Goal: Task Accomplishment & Management: Complete application form

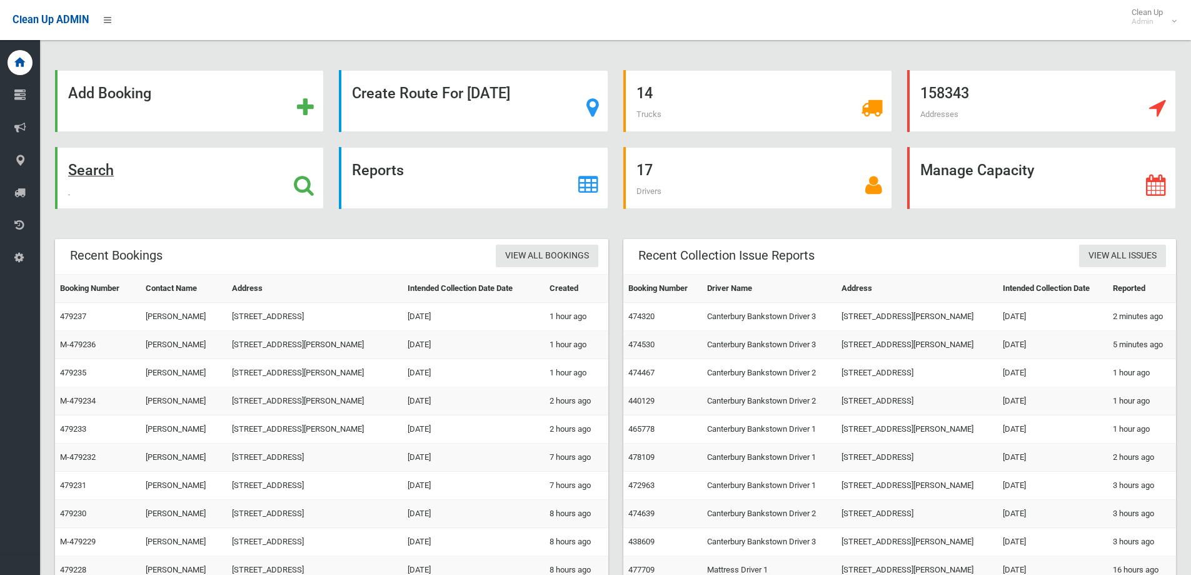
click at [131, 163] on div "Search" at bounding box center [189, 178] width 269 height 62
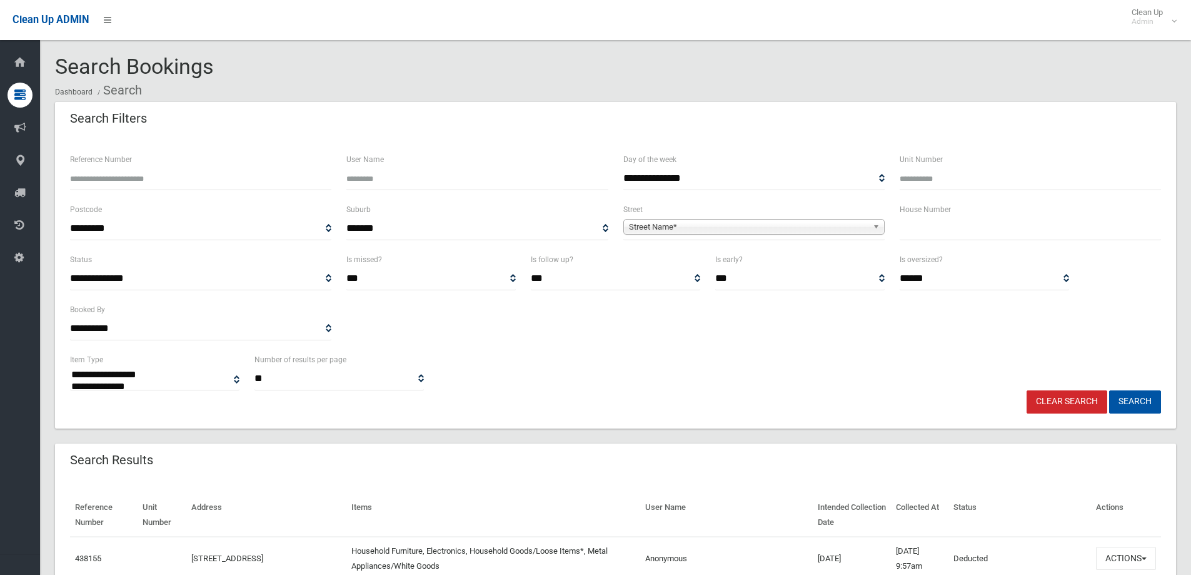
select select
click at [900, 221] on input "text" at bounding box center [1030, 228] width 261 height 23
click at [909, 230] on input "text" at bounding box center [1030, 228] width 261 height 23
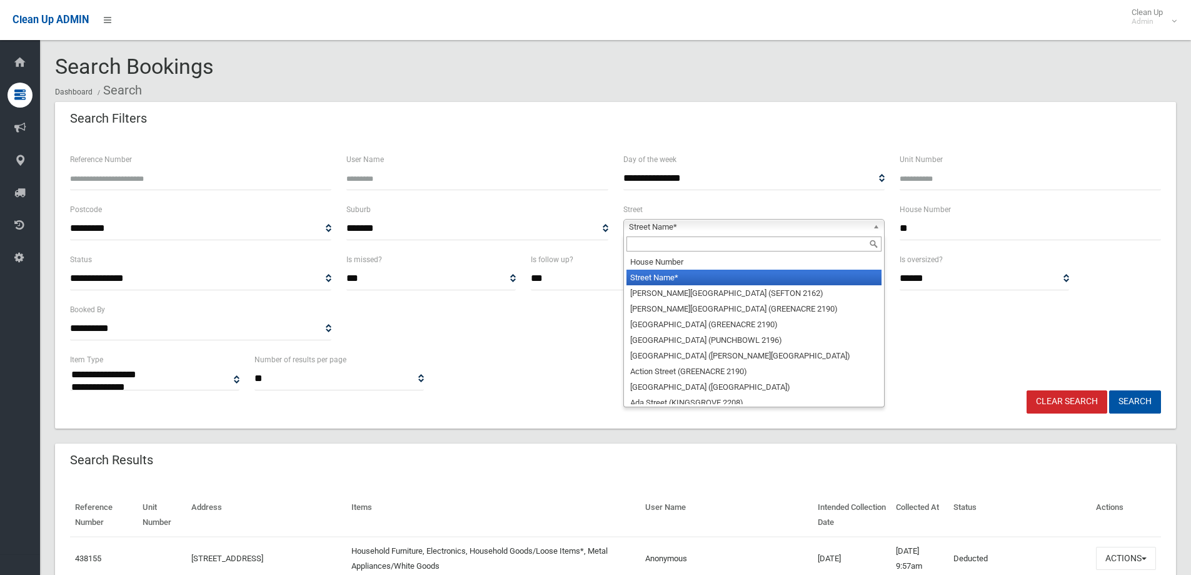
click at [776, 225] on span "Street Name*" at bounding box center [748, 227] width 239 height 15
click at [692, 245] on input "text" at bounding box center [754, 243] width 255 height 15
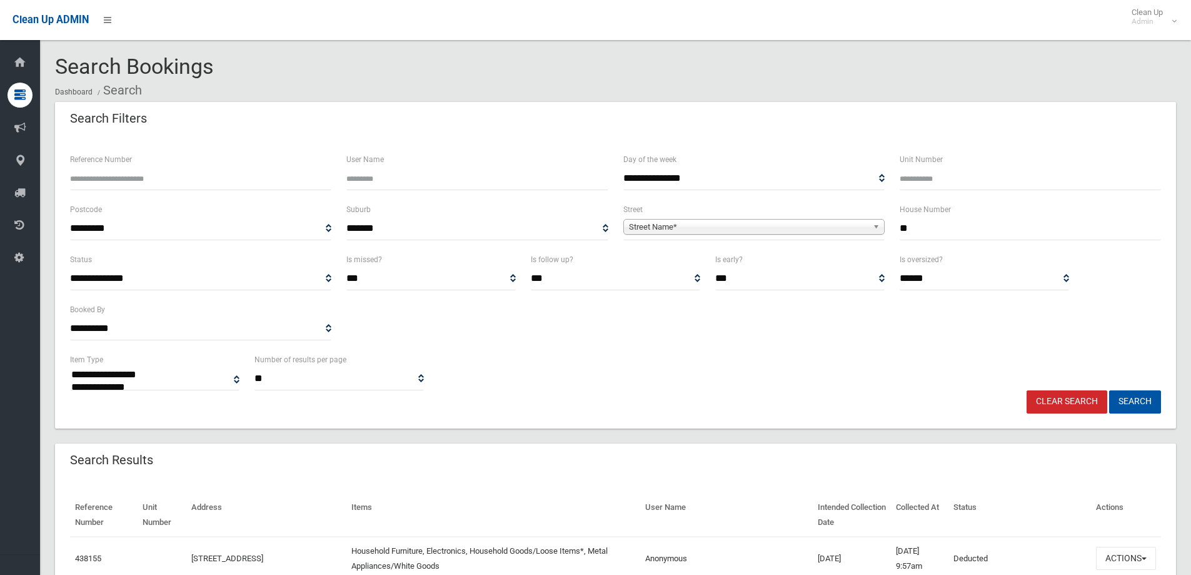
drag, startPoint x: 900, startPoint y: 236, endPoint x: 846, endPoint y: 239, distance: 53.9
click at [847, 239] on div "**********" at bounding box center [616, 227] width 1106 height 50
type input "**"
click at [744, 214] on div "**********" at bounding box center [754, 221] width 261 height 38
click at [730, 224] on span "Street Name*" at bounding box center [748, 227] width 239 height 15
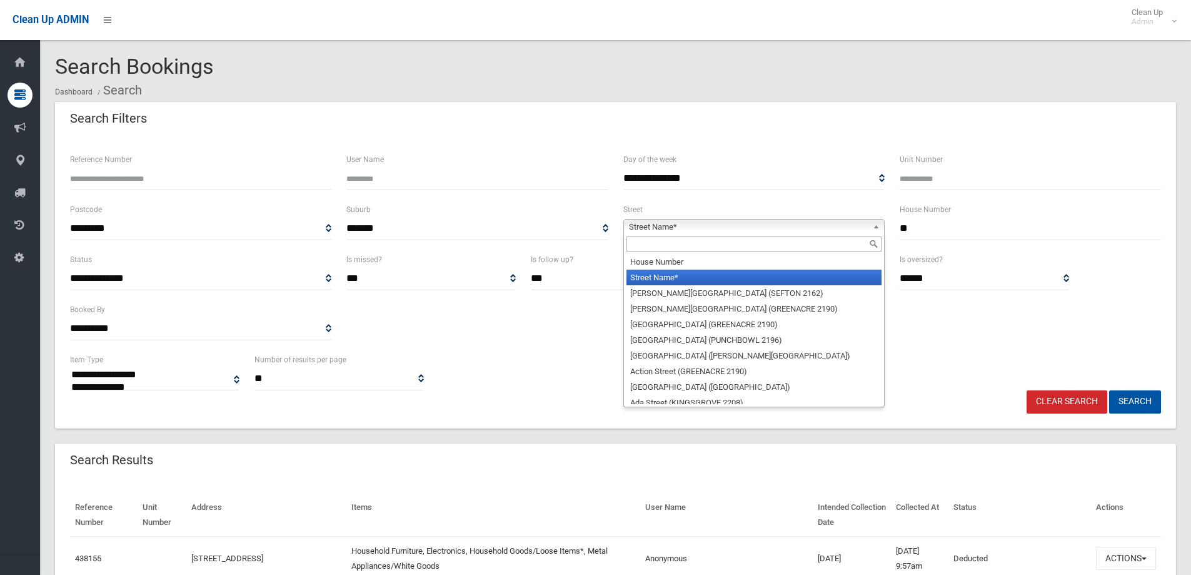
click at [651, 241] on input "text" at bounding box center [754, 243] width 255 height 15
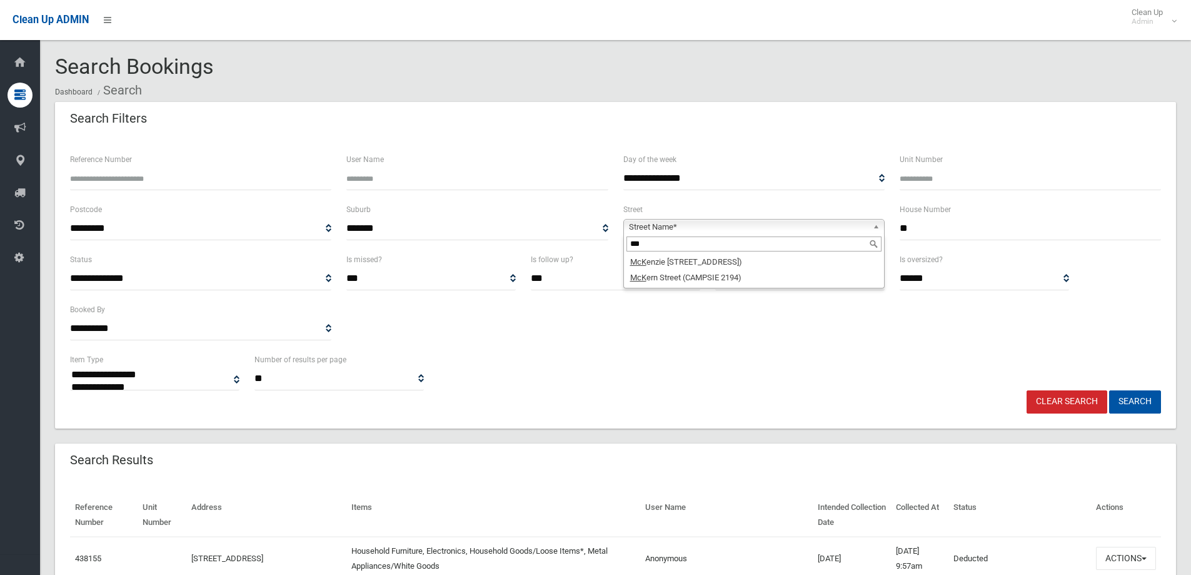
type input "***"
click at [684, 273] on li "McK ern Street (CAMPSIE 2194)" at bounding box center [754, 278] width 255 height 16
click at [678, 342] on div "**********" at bounding box center [616, 302] width 1106 height 100
click at [1126, 402] on button "Search" at bounding box center [1135, 401] width 52 height 23
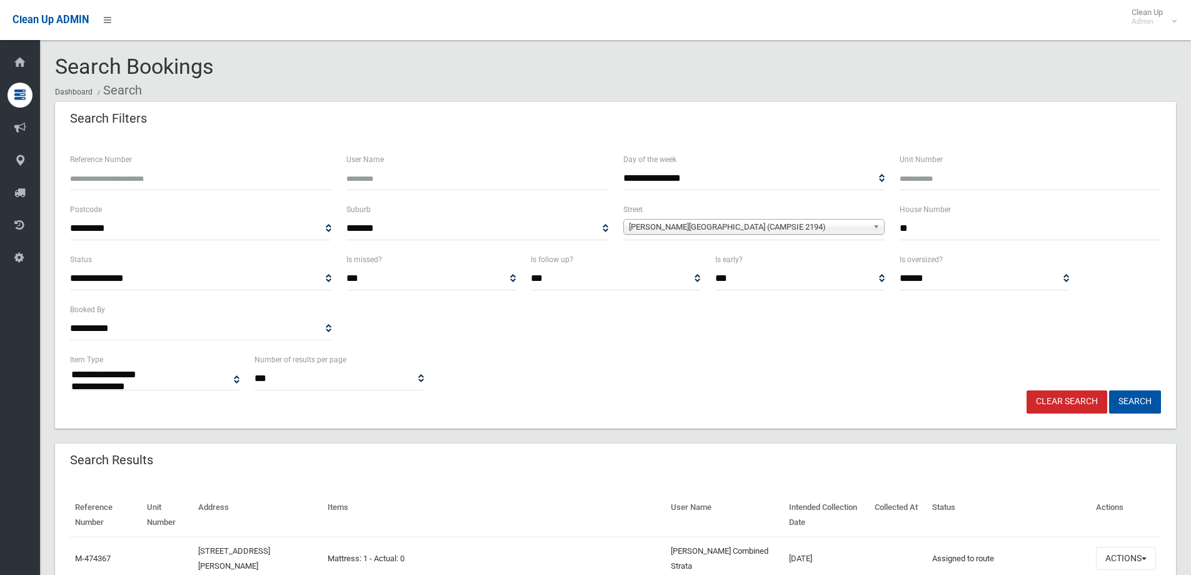
select select
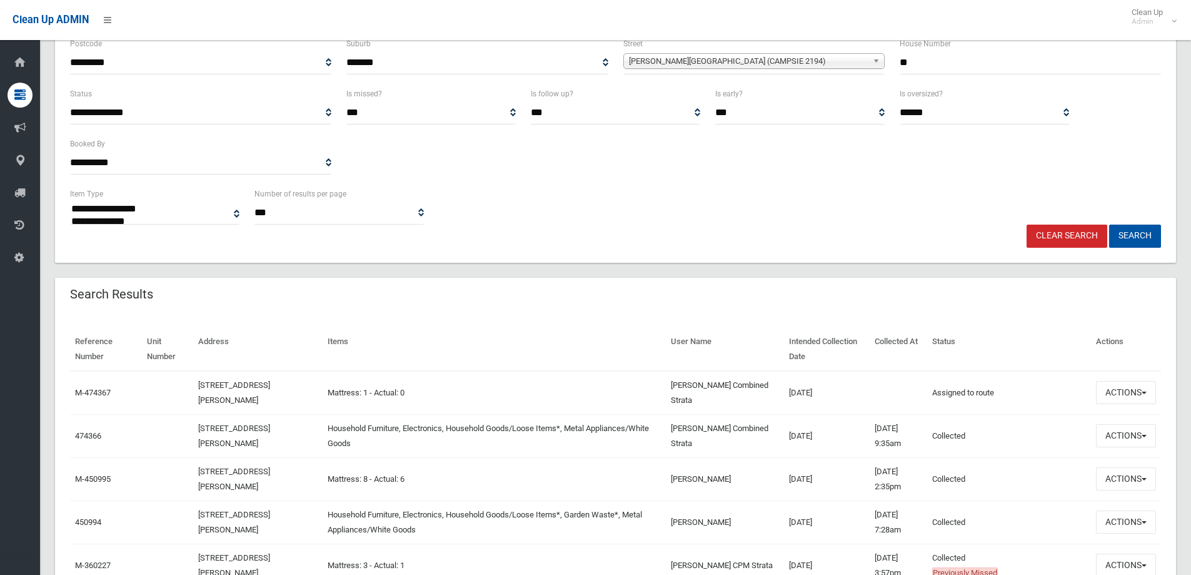
scroll to position [188, 0]
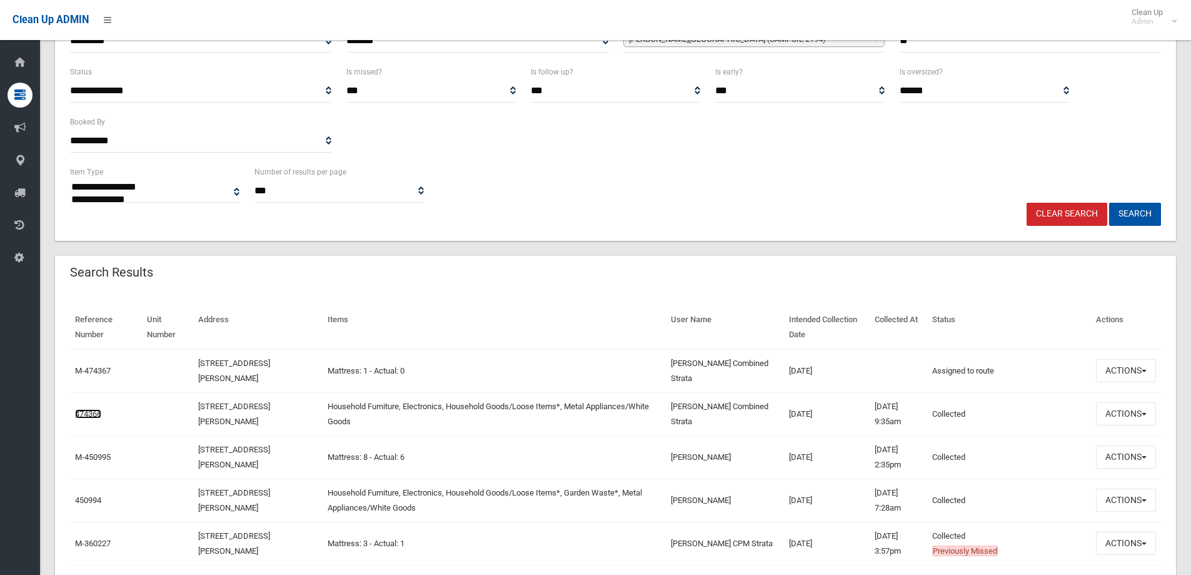
click at [85, 410] on link "474366" at bounding box center [88, 413] width 26 height 9
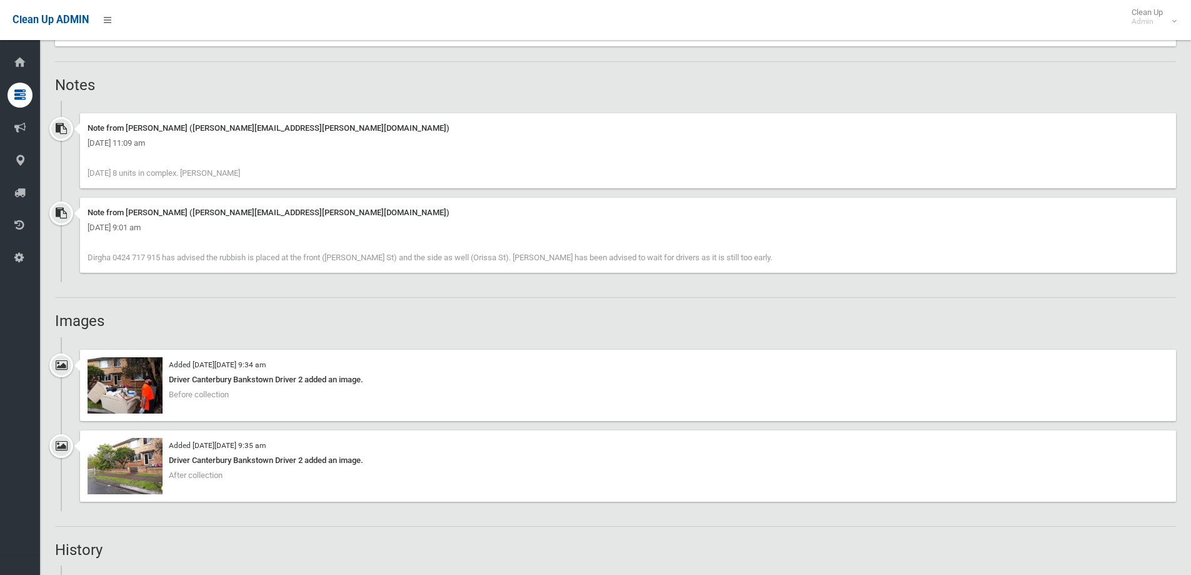
scroll to position [1001, 0]
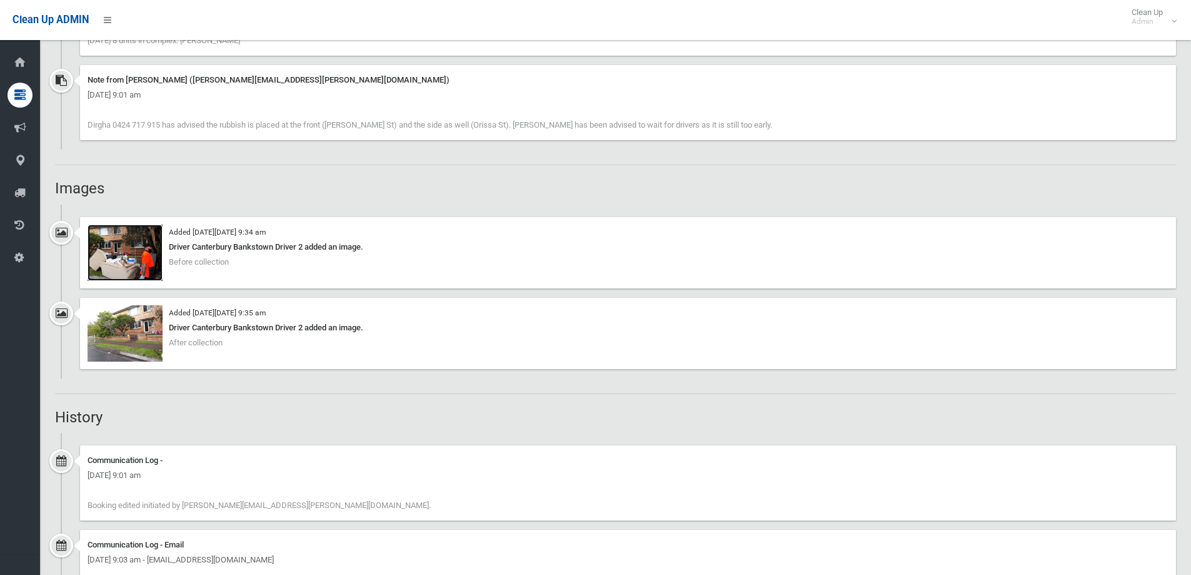
click at [147, 270] on img at bounding box center [125, 253] width 75 height 56
click at [151, 255] on img at bounding box center [125, 253] width 75 height 56
click at [113, 331] on img at bounding box center [125, 333] width 75 height 56
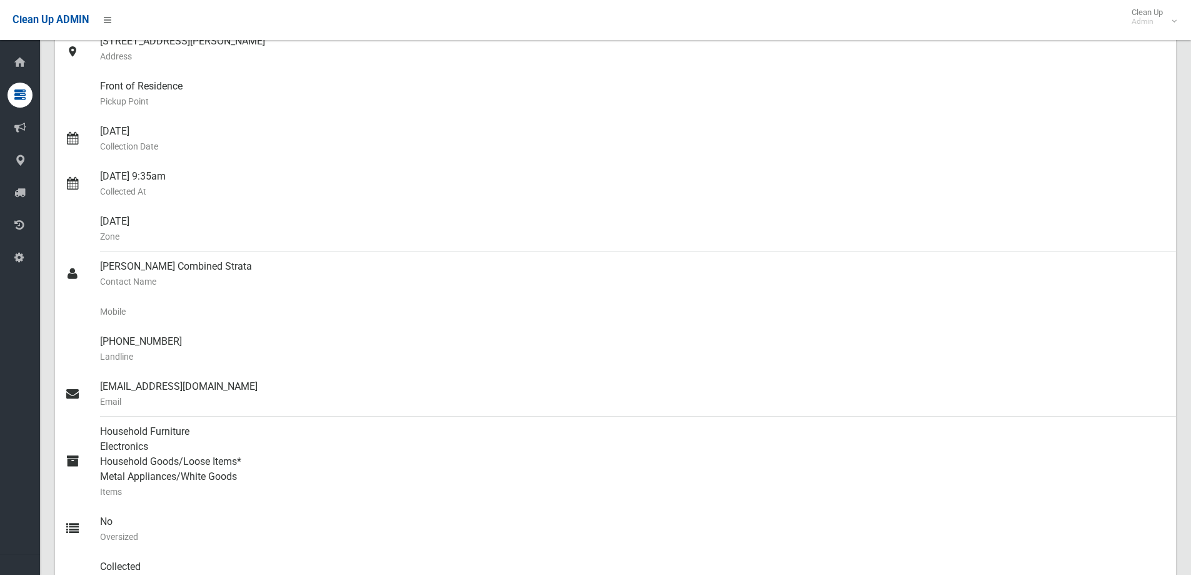
scroll to position [0, 0]
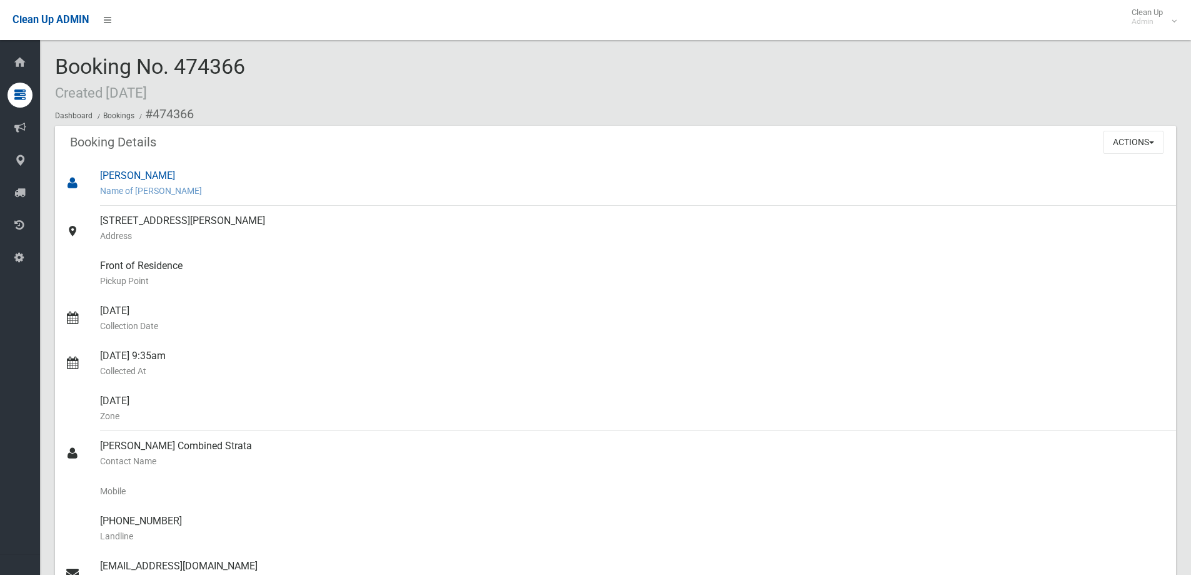
drag, startPoint x: 288, startPoint y: 216, endPoint x: 231, endPoint y: 187, distance: 63.8
click at [231, 187] on ul "Cindy Luu Name of Booker 29 McKern Street, CAMPSIE NSW 2194 Address Front of Re…" at bounding box center [615, 491] width 1121 height 660
copy ul "29 McKern Street, CAMPSIE NSW 2194"
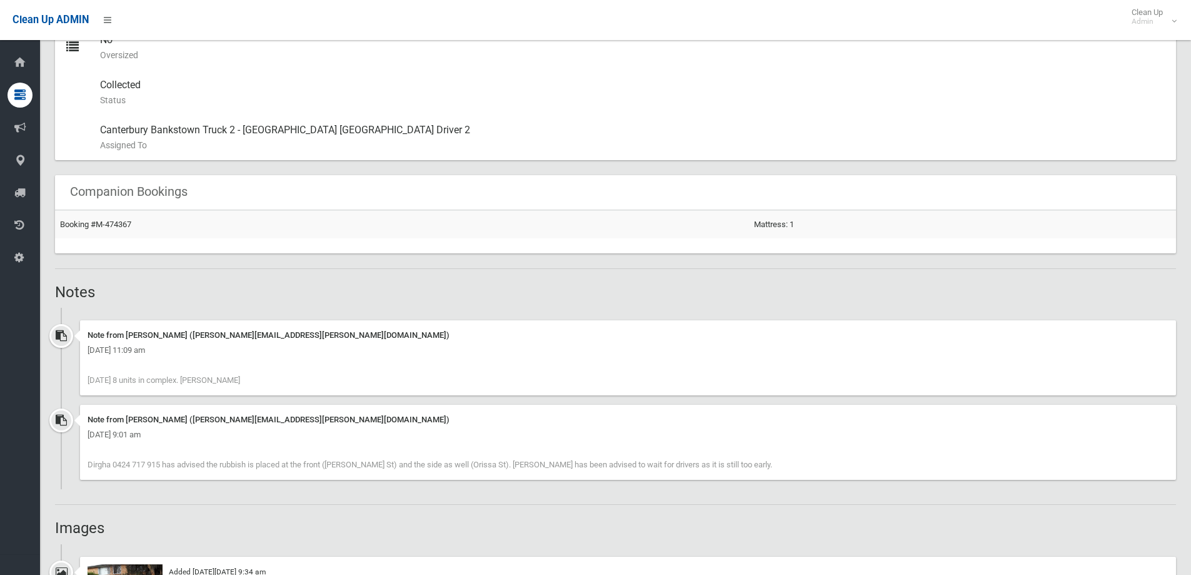
scroll to position [813, 0]
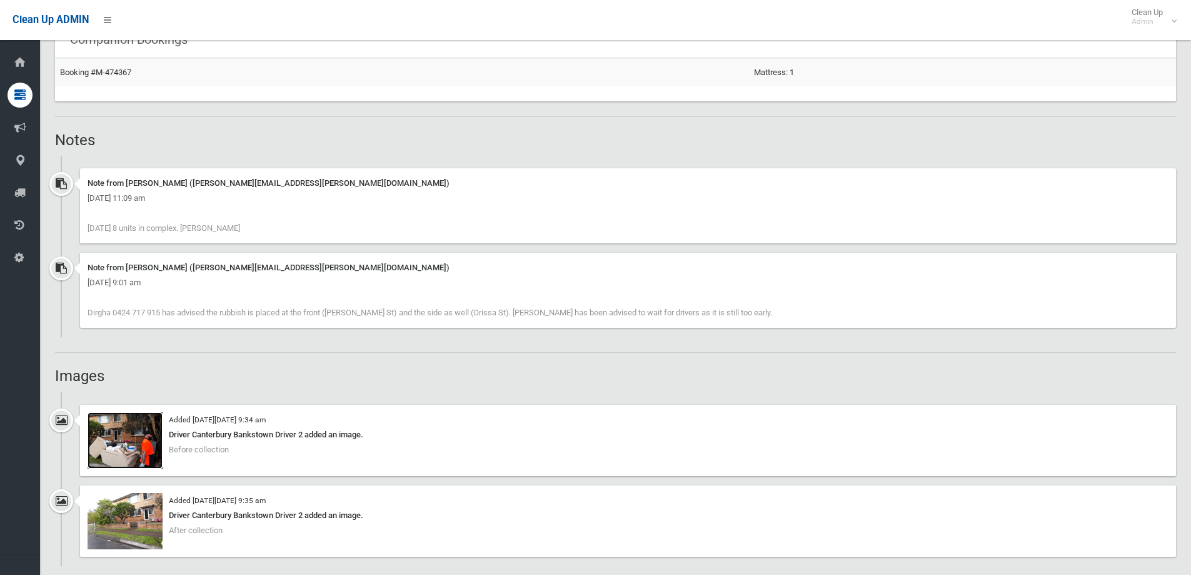
click at [125, 430] on img at bounding box center [125, 440] width 75 height 56
click at [101, 561] on div "Added on Fri 15th August, 2025 at 9:35 am Driver Canterbury Bankstown Driver 2 …" at bounding box center [615, 525] width 1121 height 81
click at [109, 518] on img at bounding box center [125, 521] width 75 height 56
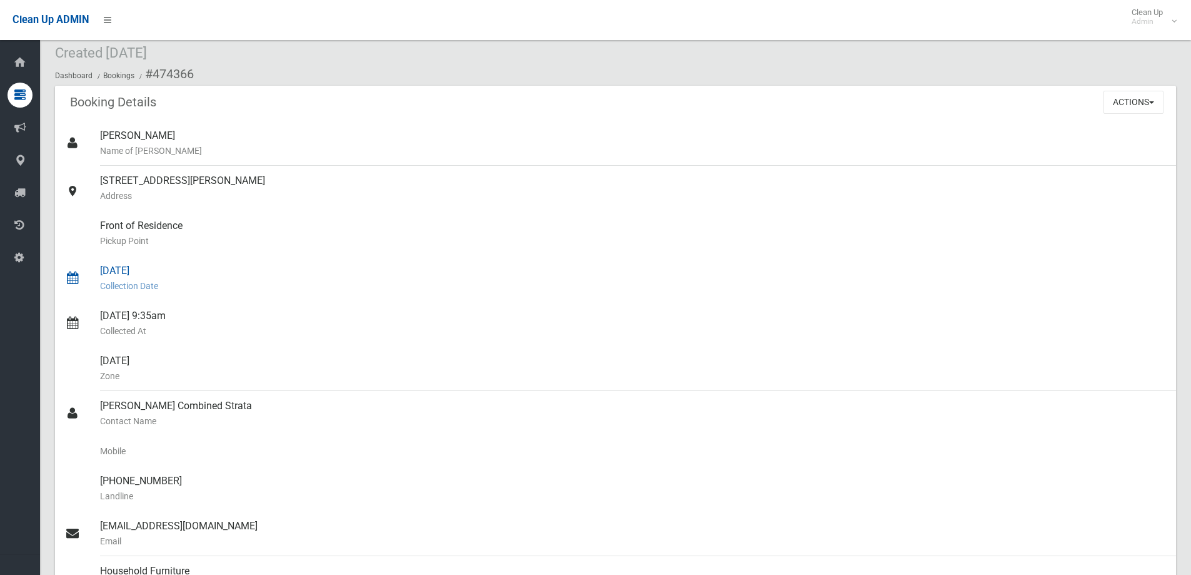
scroll to position [0, 0]
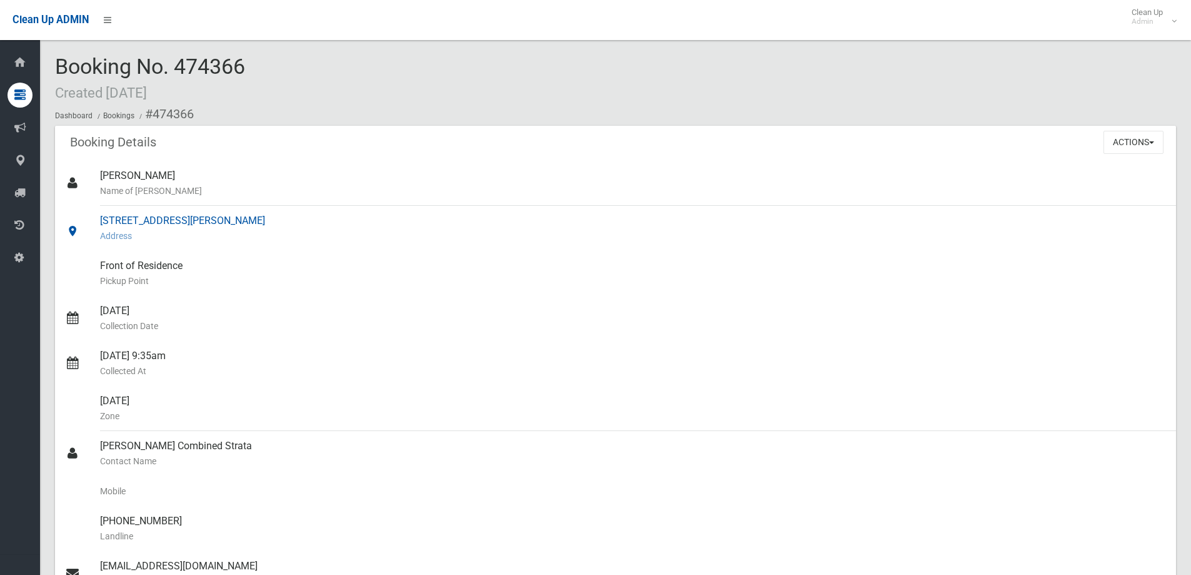
drag, startPoint x: 324, startPoint y: 230, endPoint x: 96, endPoint y: 223, distance: 227.8
click at [96, 223] on link "29 McKern Street, CAMPSIE NSW 2194 Address" at bounding box center [615, 228] width 1121 height 45
copy link "29 McKern Street, CAMPSIE NSW 2194 Address"
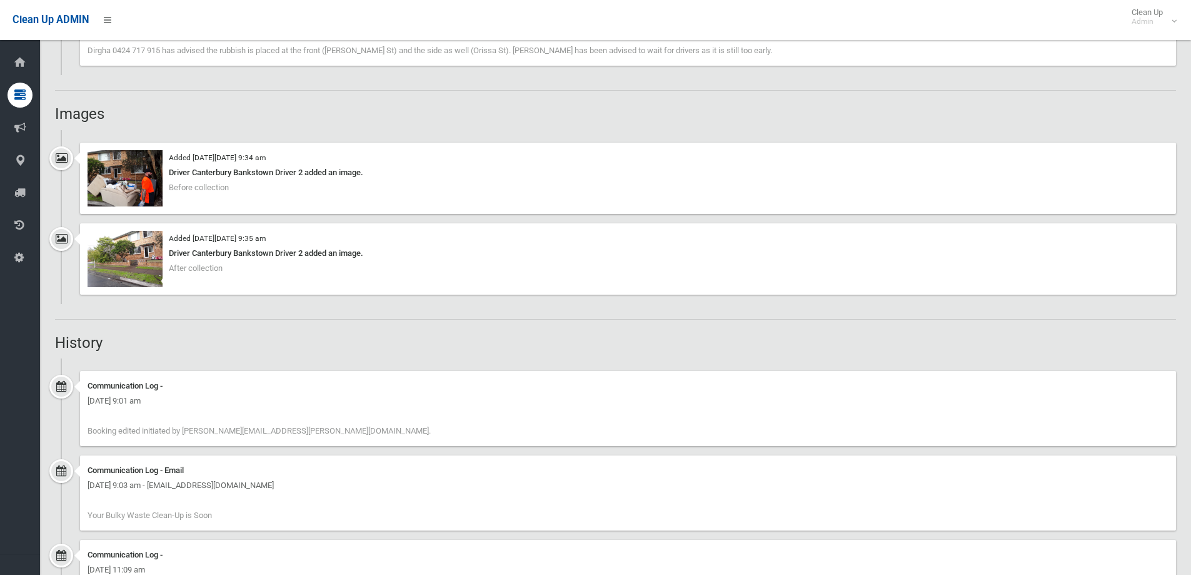
scroll to position [1126, 0]
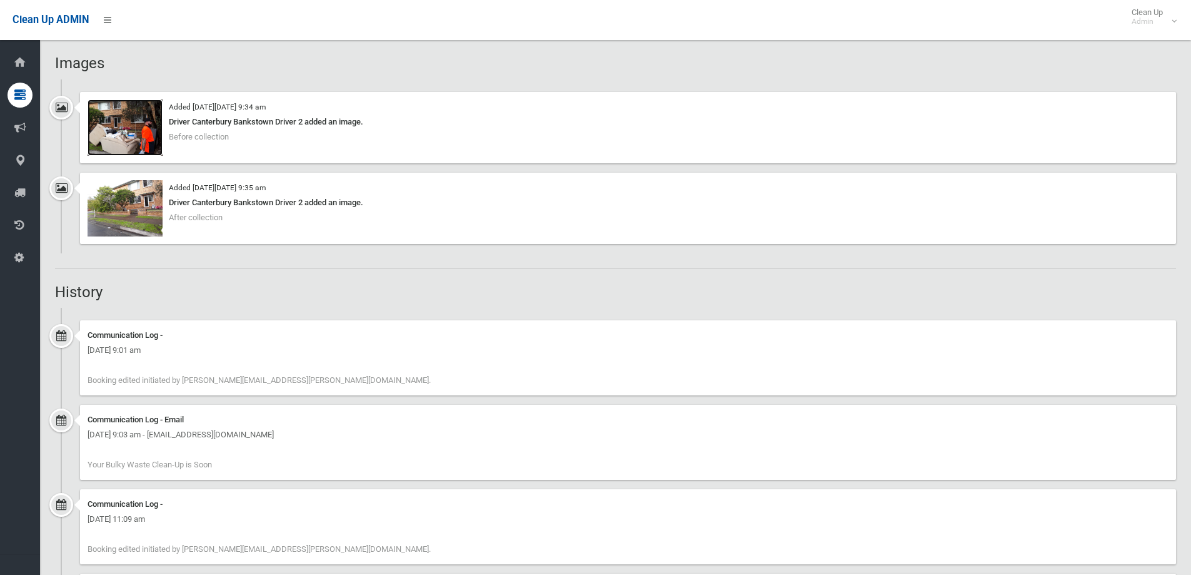
click at [140, 139] on img at bounding box center [125, 127] width 75 height 56
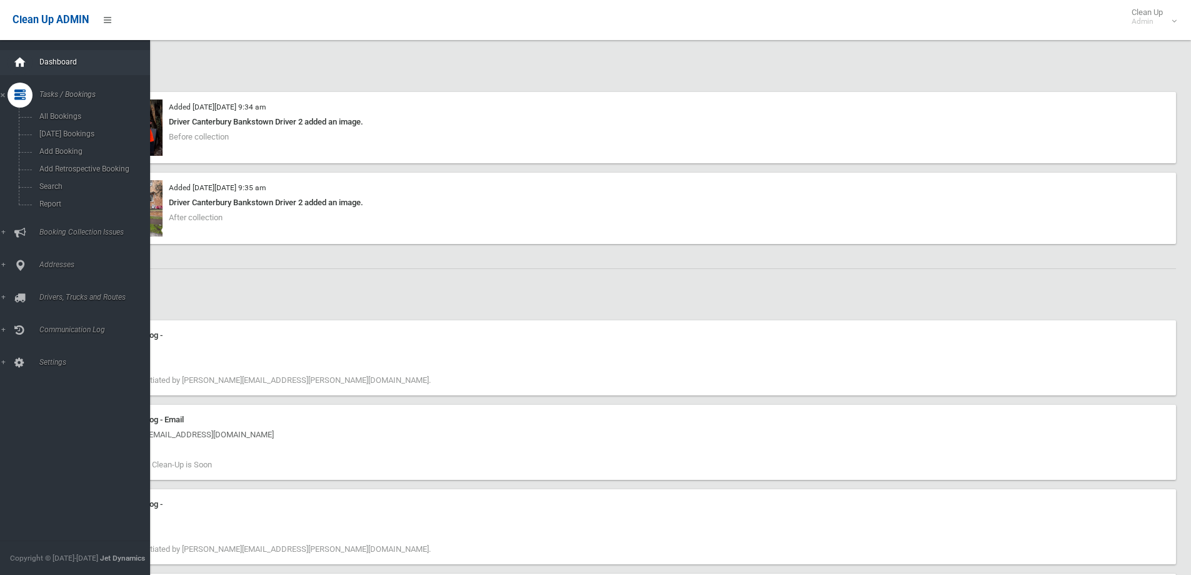
click at [31, 62] on div at bounding box center [20, 62] width 25 height 25
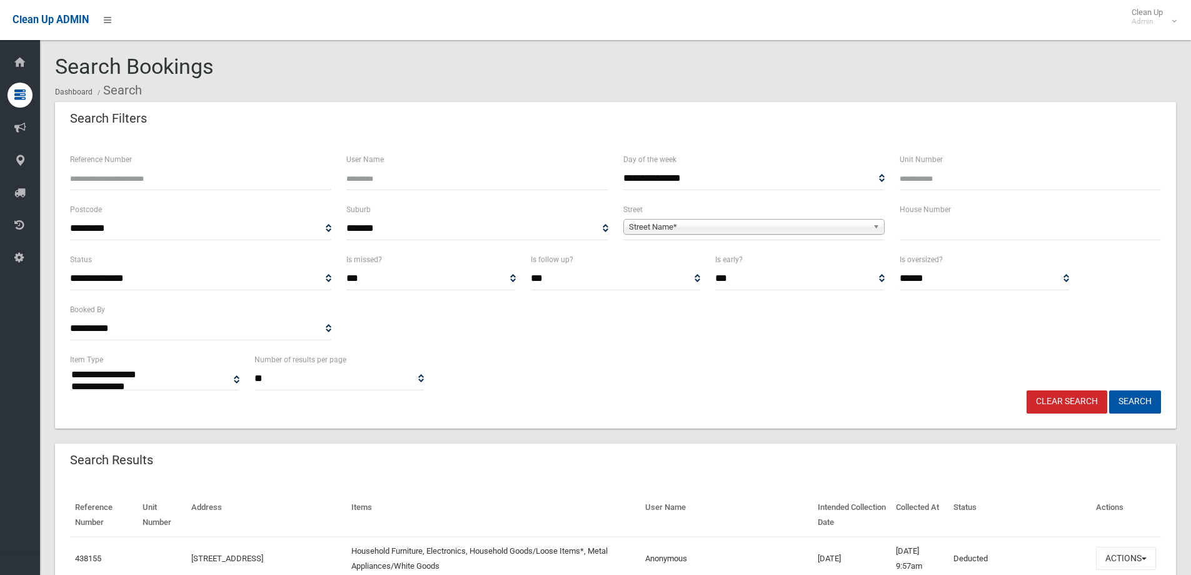
select select
click at [935, 229] on input "text" at bounding box center [1030, 228] width 261 height 23
type input "*"
type input "*****"
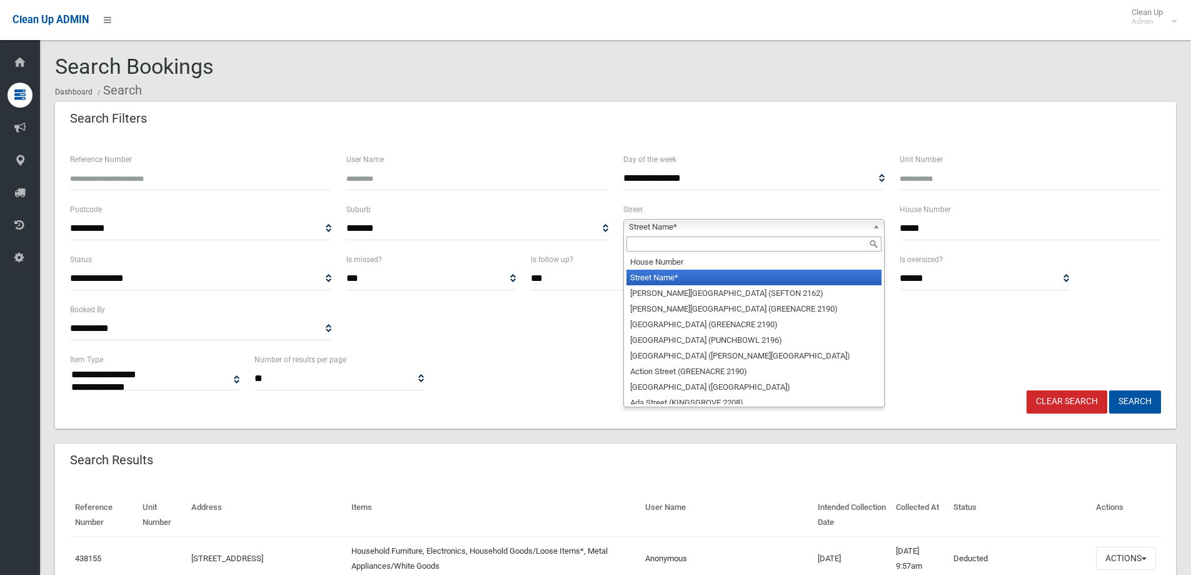
click at [871, 221] on link "Street Name*" at bounding box center [754, 227] width 261 height 16
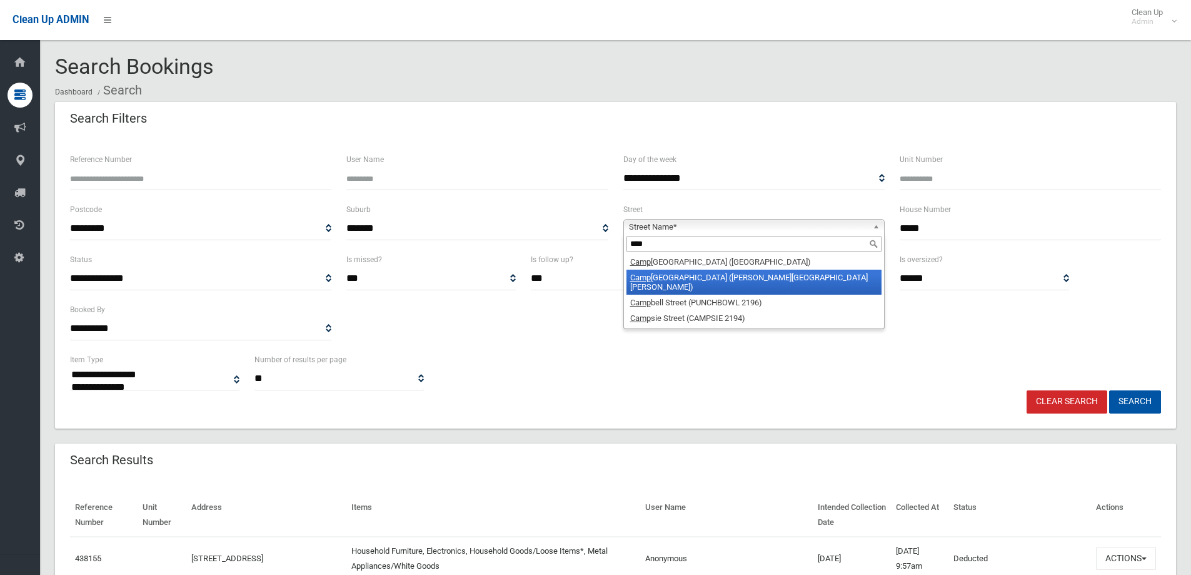
type input "****"
click at [672, 284] on li "Camp bell Hill Road (CHESTER HILL 2162)" at bounding box center [754, 282] width 255 height 25
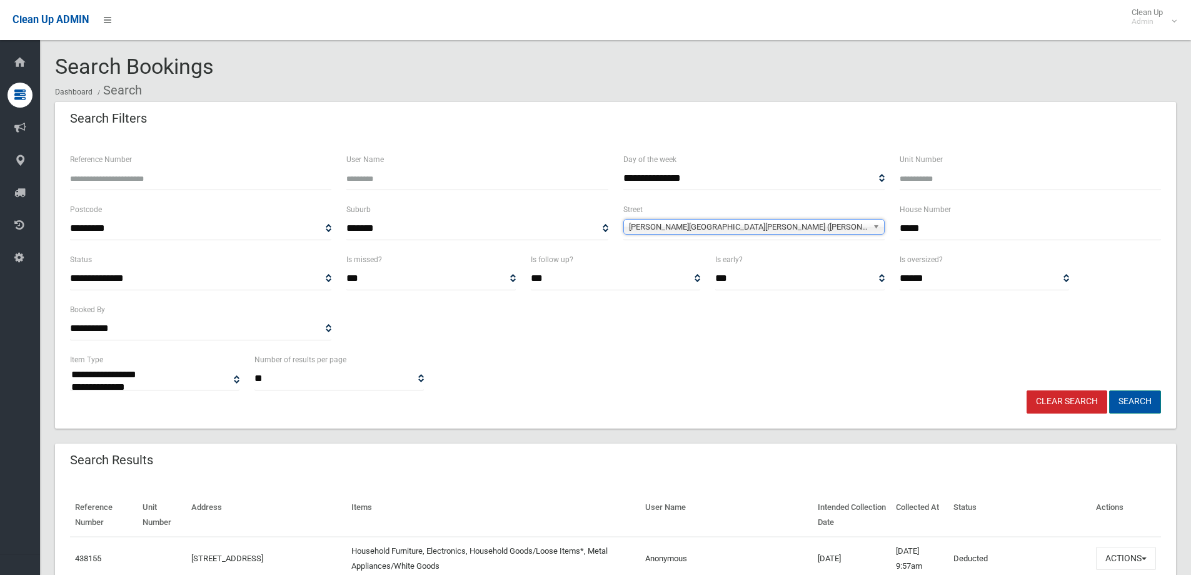
click at [1134, 407] on button "Search" at bounding box center [1135, 401] width 52 height 23
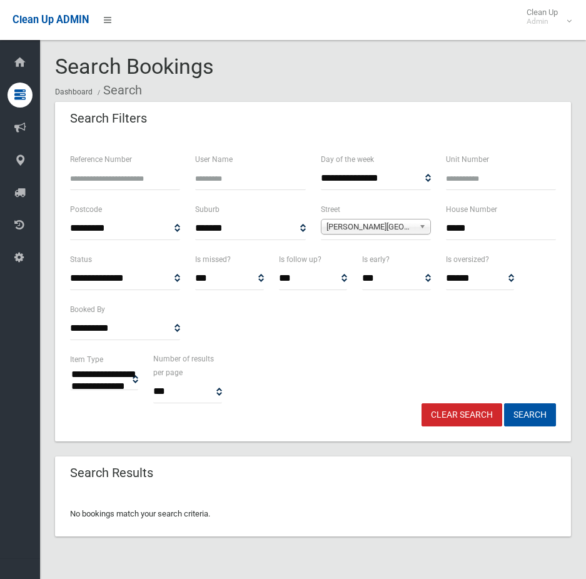
select select
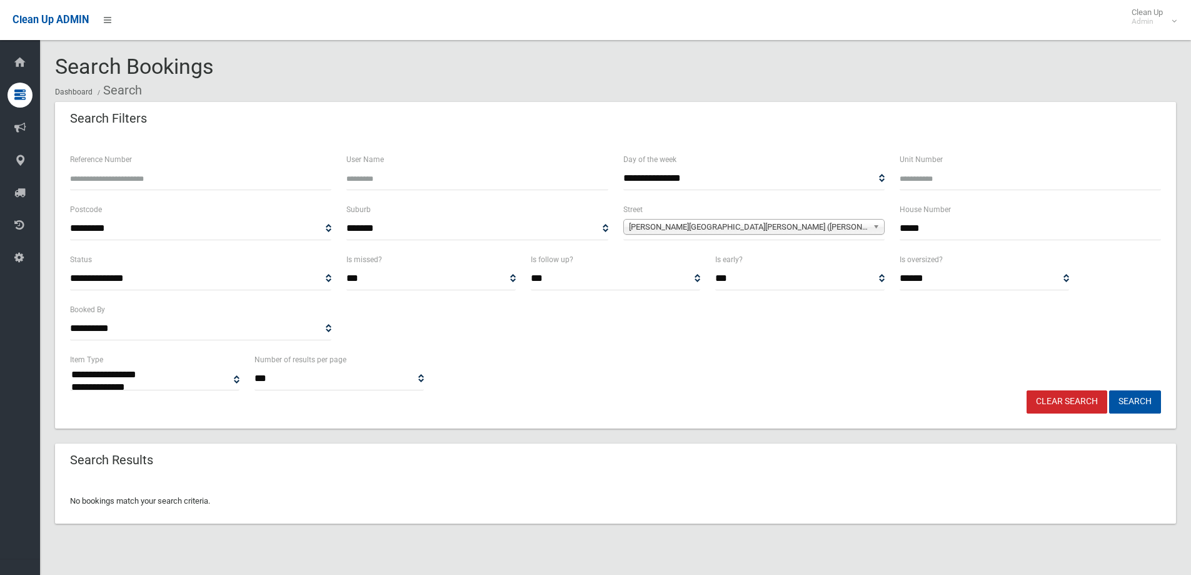
drag, startPoint x: 959, startPoint y: 231, endPoint x: 731, endPoint y: 203, distance: 230.0
click at [585, 203] on div "**********" at bounding box center [616, 227] width 1106 height 50
type input "**"
click at [585, 402] on button "Search" at bounding box center [1135, 401] width 52 height 23
select select
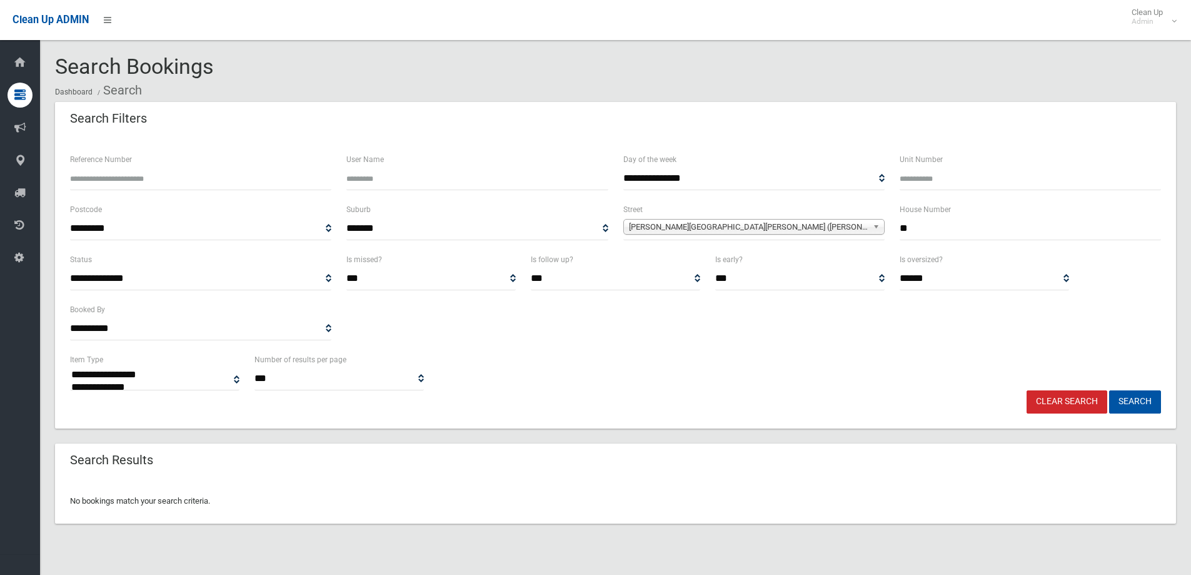
drag, startPoint x: 954, startPoint y: 221, endPoint x: 837, endPoint y: 223, distance: 117.0
click at [856, 221] on div "**********" at bounding box center [616, 227] width 1106 height 50
type input "**"
click at [1138, 402] on button "Search" at bounding box center [1135, 401] width 52 height 23
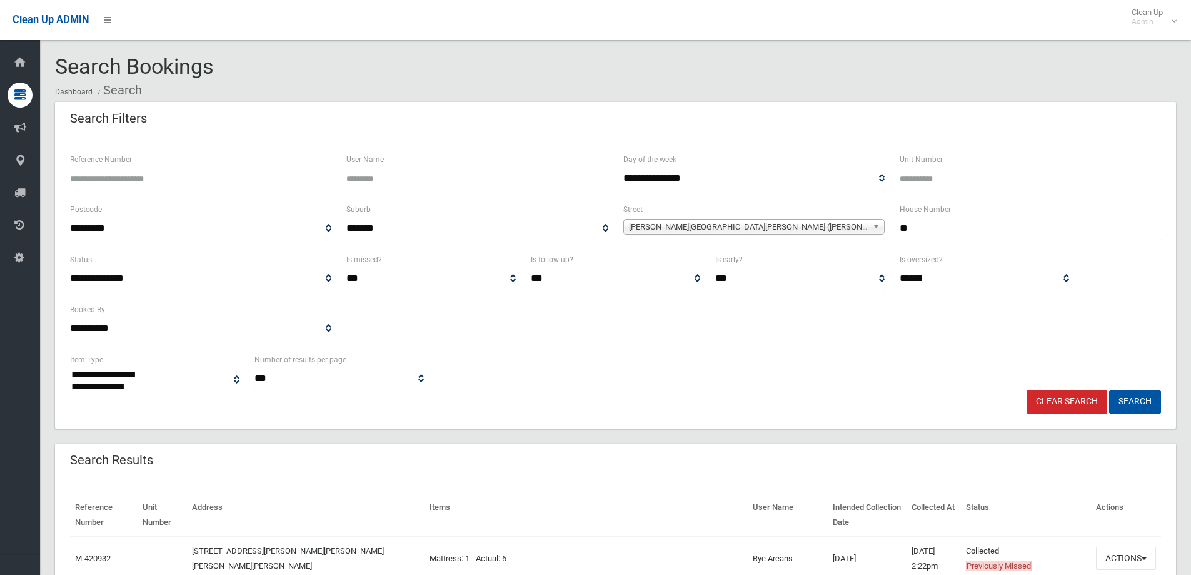
select select
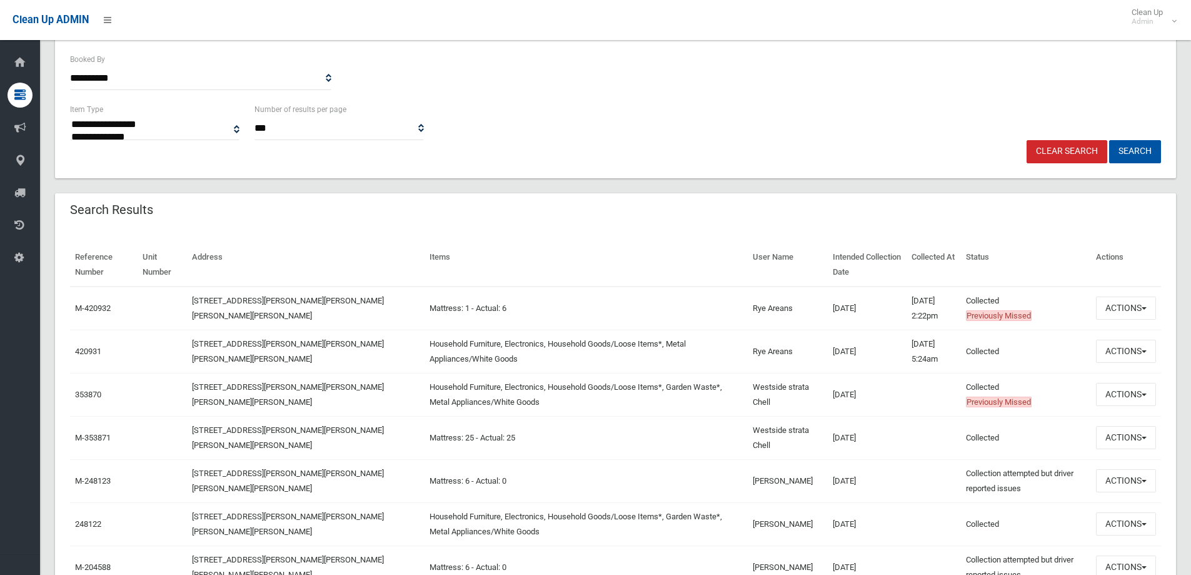
scroll to position [313, 0]
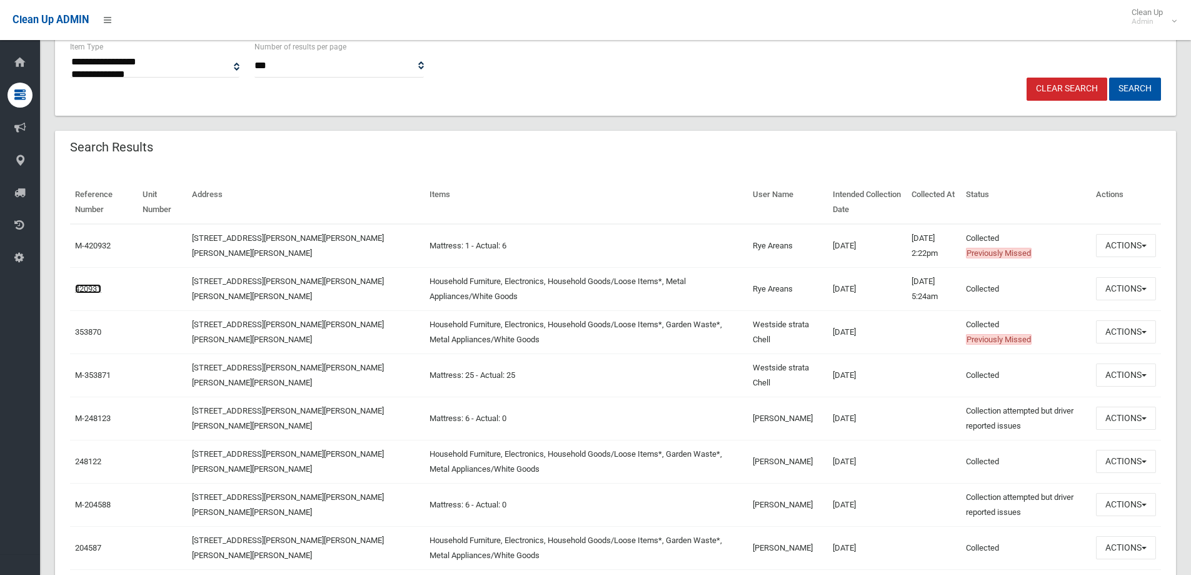
click at [98, 288] on link "420931" at bounding box center [88, 288] width 26 height 9
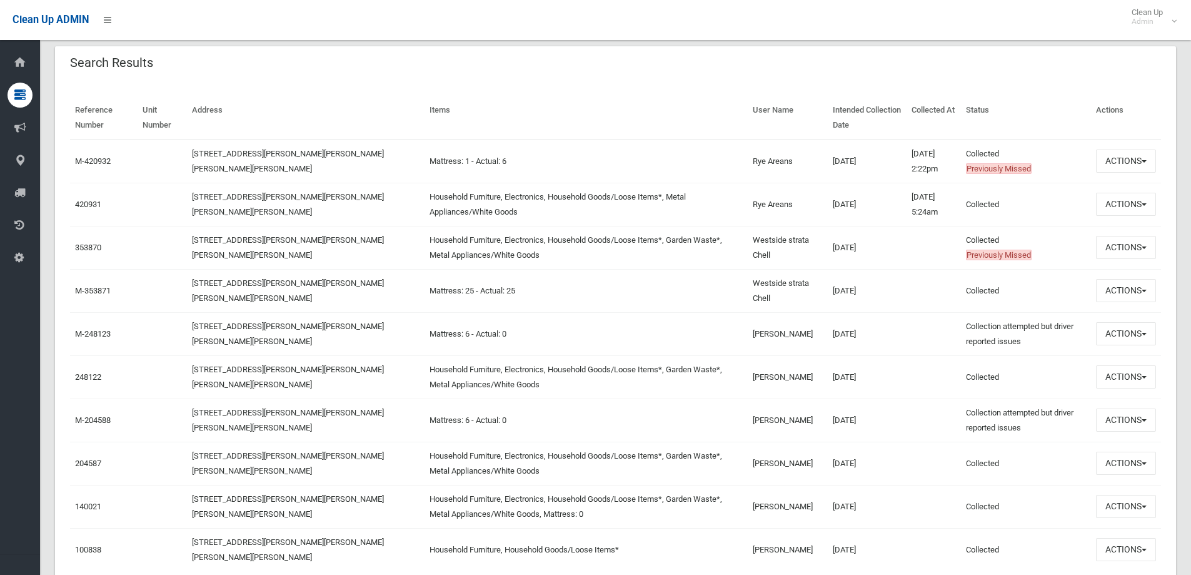
scroll to position [375, 0]
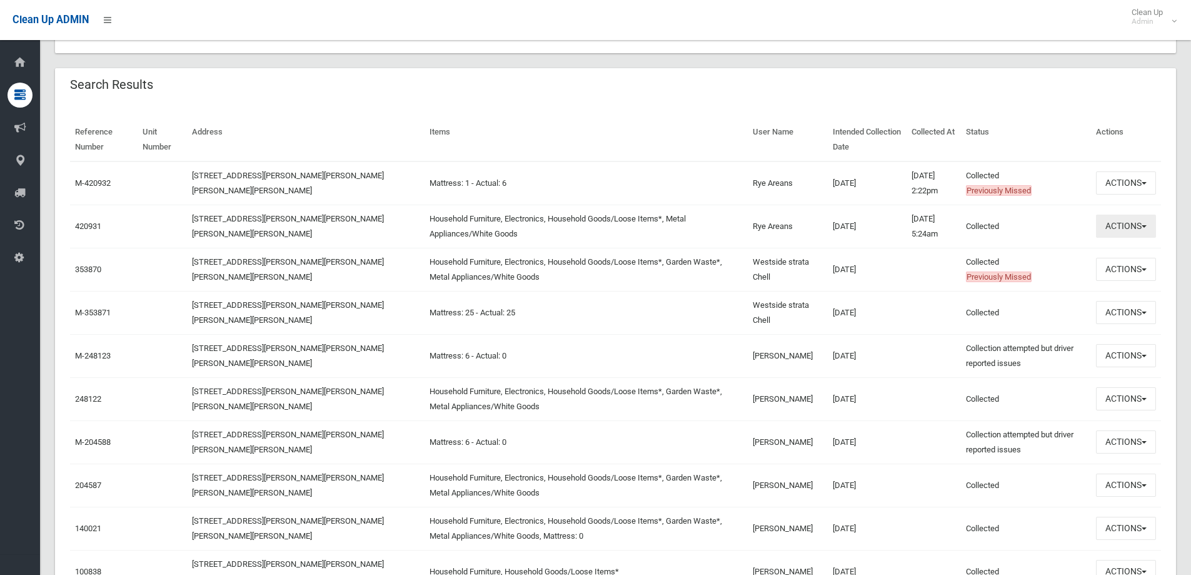
click at [1108, 225] on button "Actions" at bounding box center [1126, 226] width 60 height 23
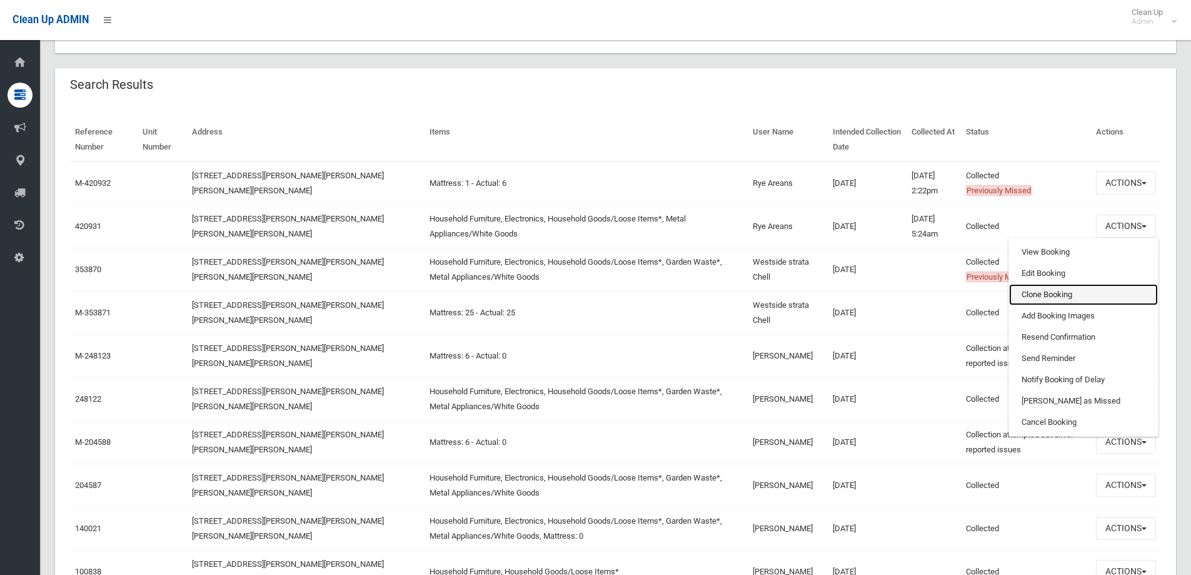
click at [1046, 295] on link "Clone Booking" at bounding box center [1083, 294] width 149 height 21
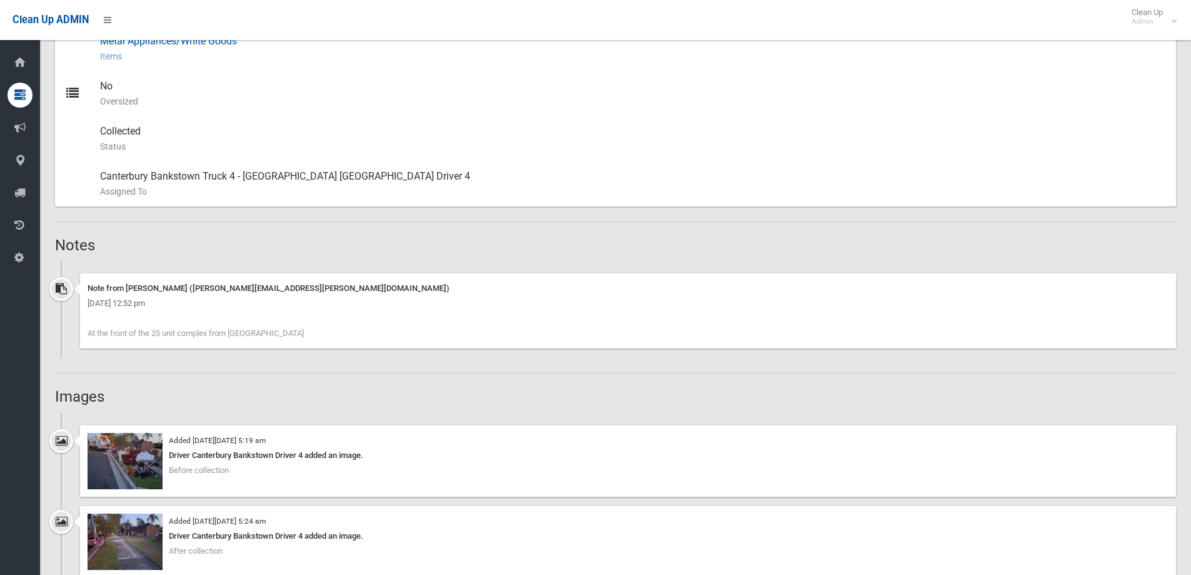
scroll to position [750, 0]
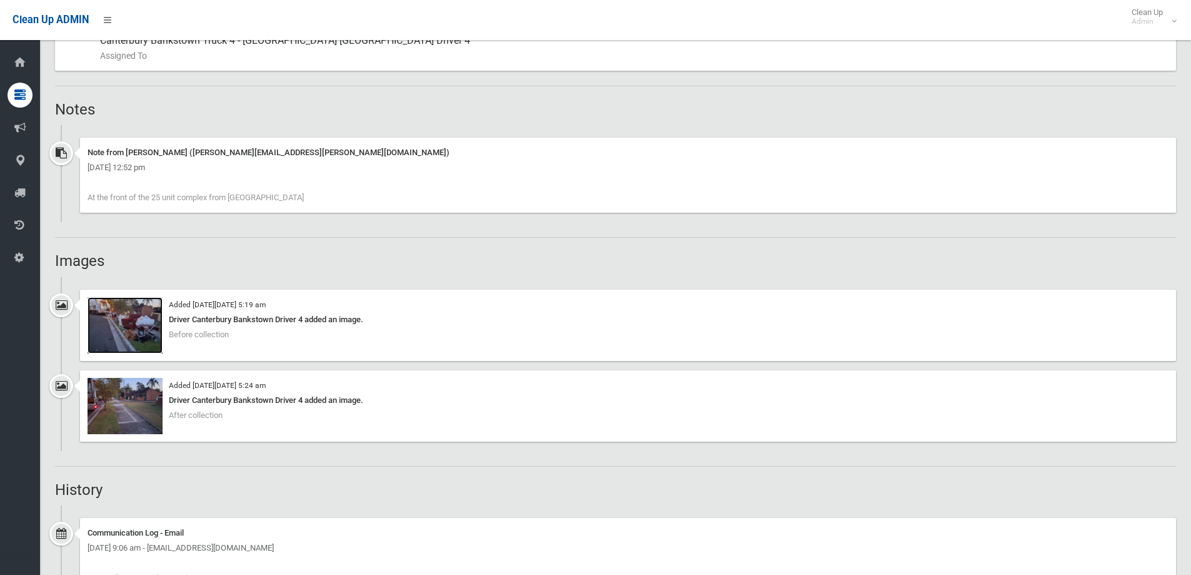
click at [114, 317] on img at bounding box center [125, 325] width 75 height 56
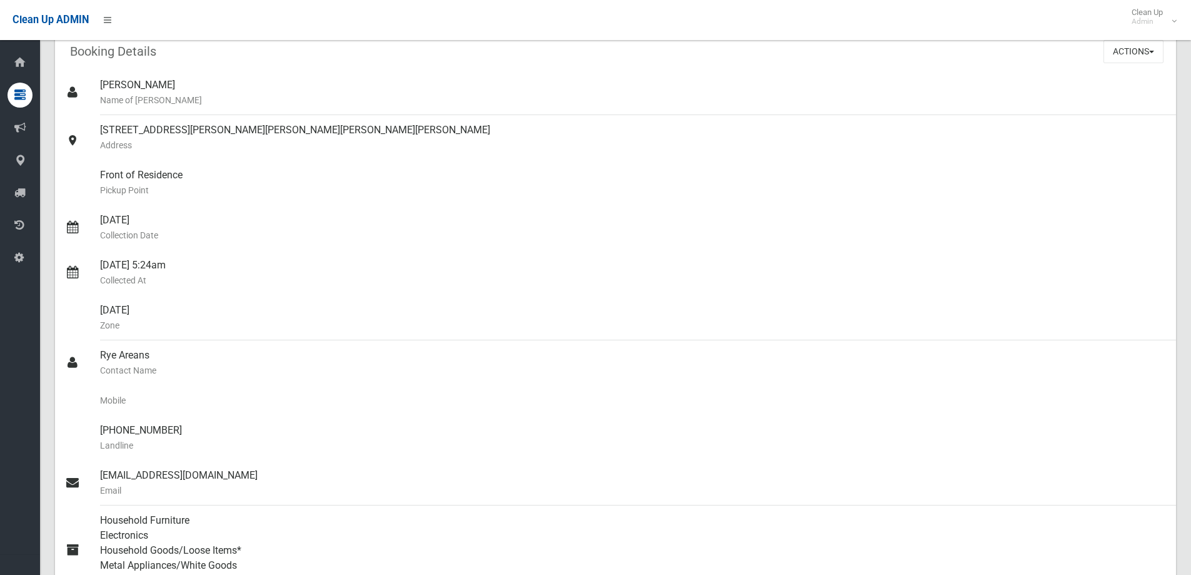
scroll to position [0, 0]
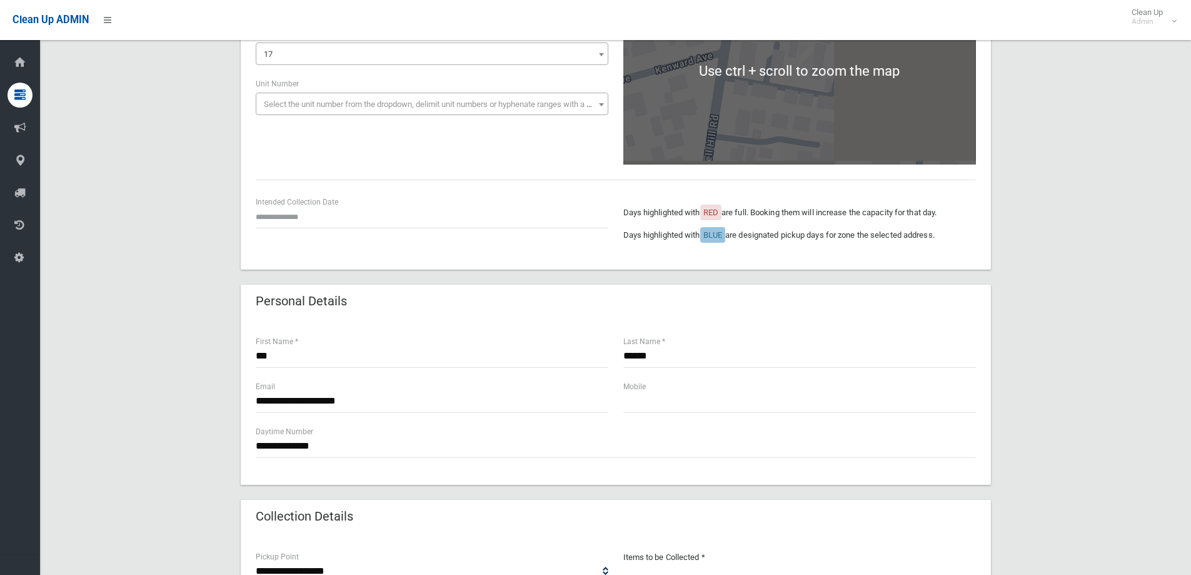
scroll to position [313, 0]
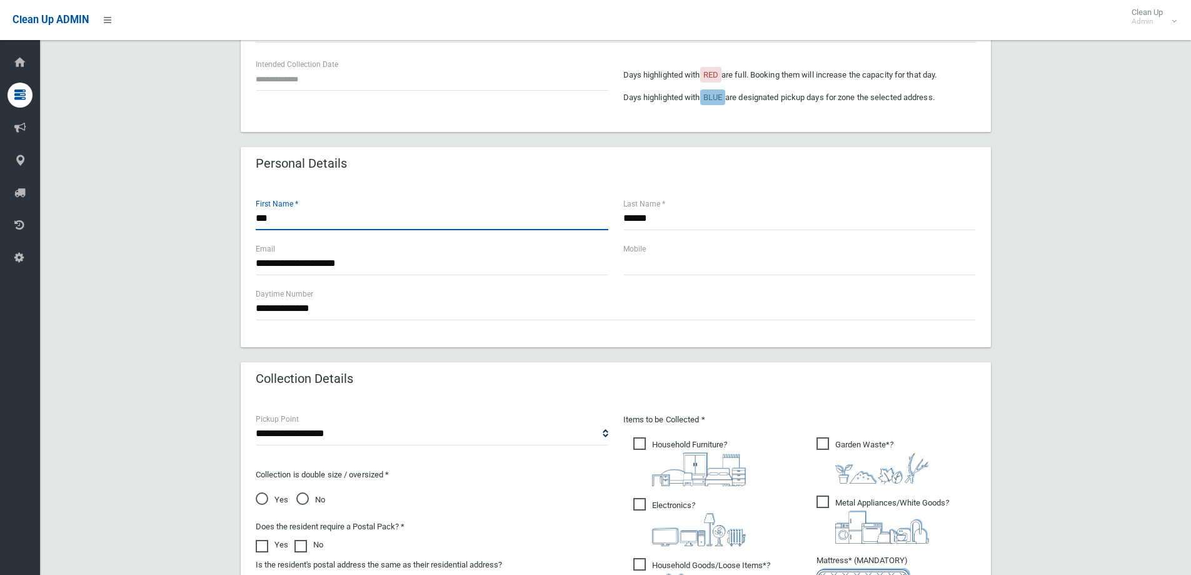
drag, startPoint x: 265, startPoint y: 212, endPoint x: 210, endPoint y: 210, distance: 55.7
click at [210, 210] on div "**********" at bounding box center [615, 334] width 1121 height 1091
type input "*****"
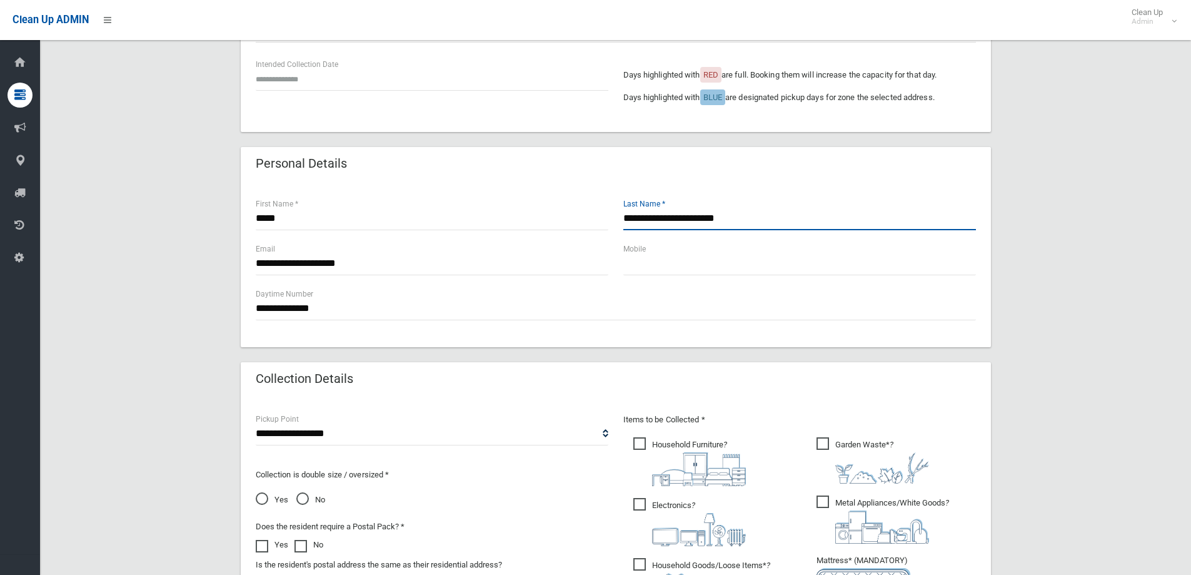
type input "**********"
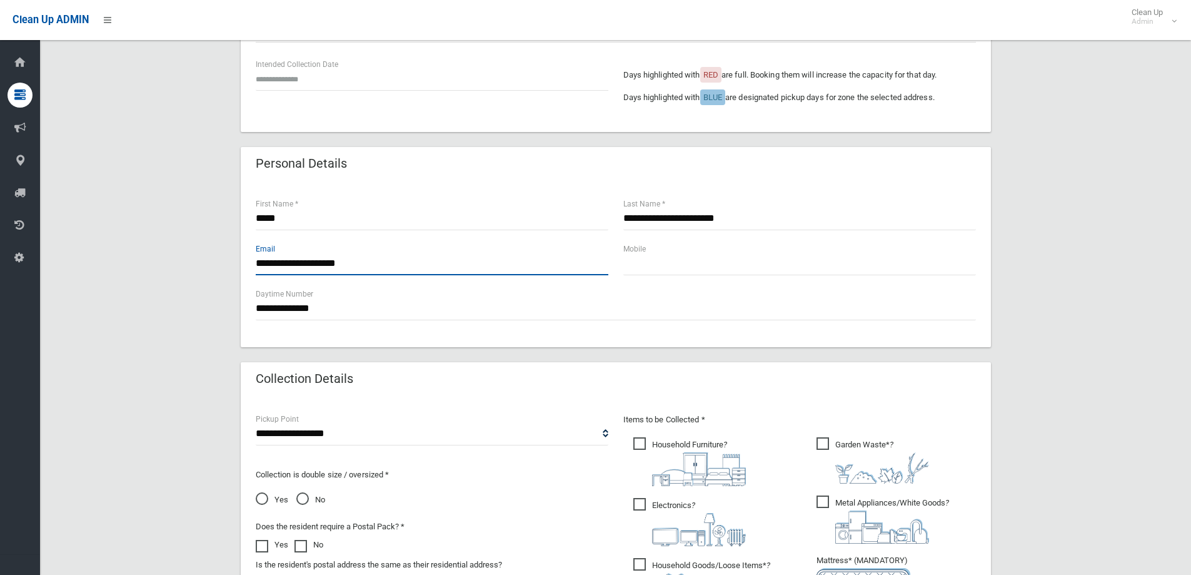
drag, startPoint x: 137, startPoint y: 219, endPoint x: 77, endPoint y: 218, distance: 60.0
click at [77, 218] on div "**********" at bounding box center [615, 334] width 1121 height 1091
type input "**********"
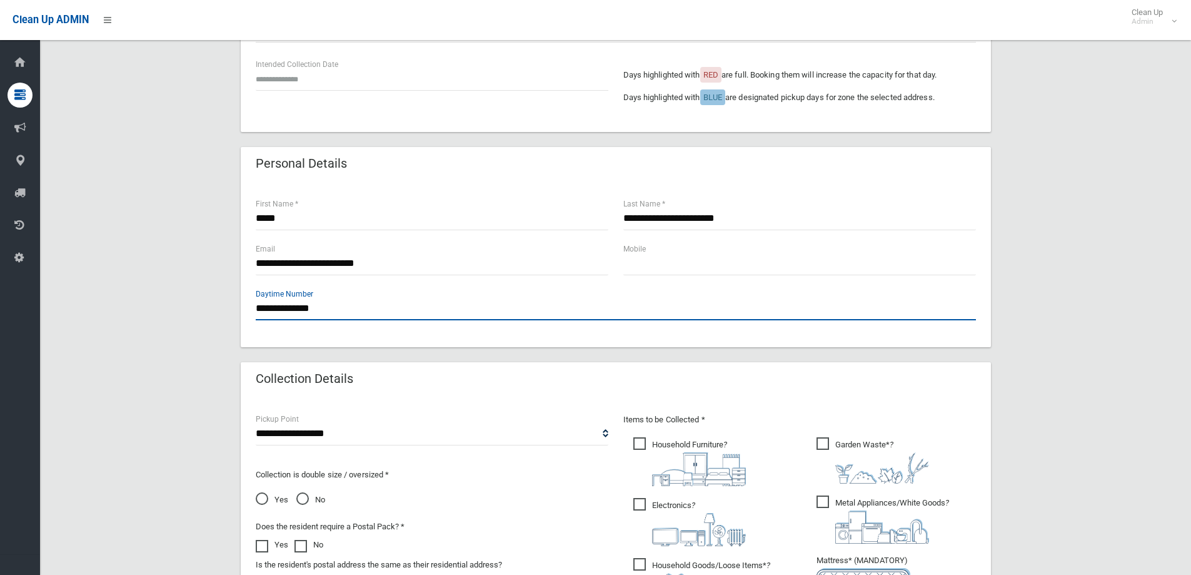
drag, startPoint x: 374, startPoint y: 316, endPoint x: 141, endPoint y: 307, distance: 232.8
click at [141, 307] on div "**********" at bounding box center [615, 334] width 1121 height 1091
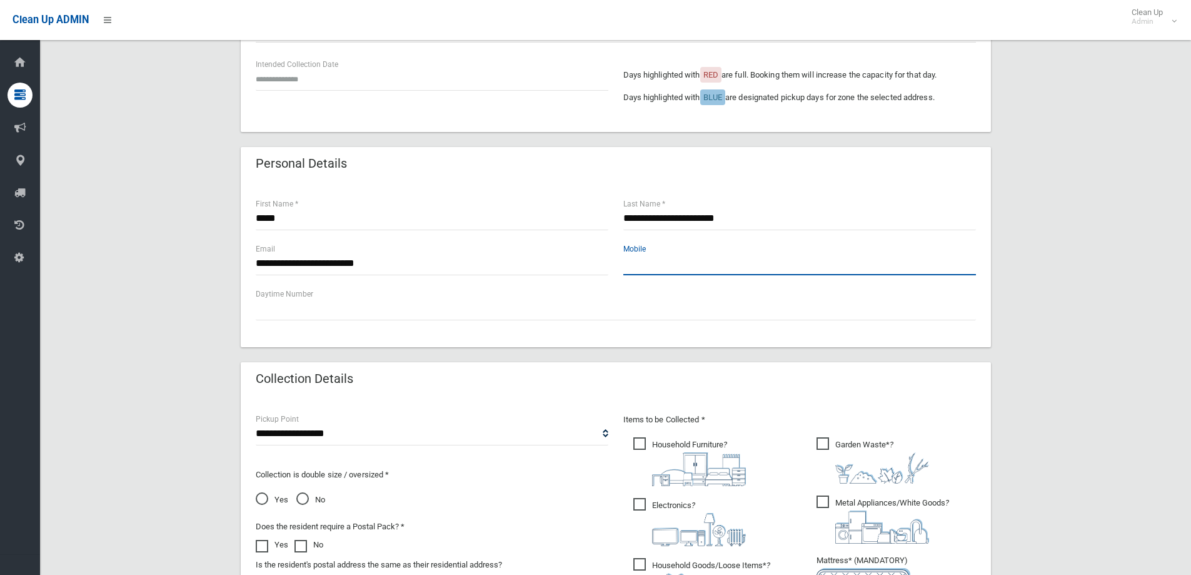
click at [794, 265] on input "text" at bounding box center [800, 263] width 353 height 23
type input "**********"
click at [1096, 384] on div "**********" at bounding box center [615, 334] width 1121 height 1091
click at [1048, 275] on div "**********" at bounding box center [615, 334] width 1121 height 1091
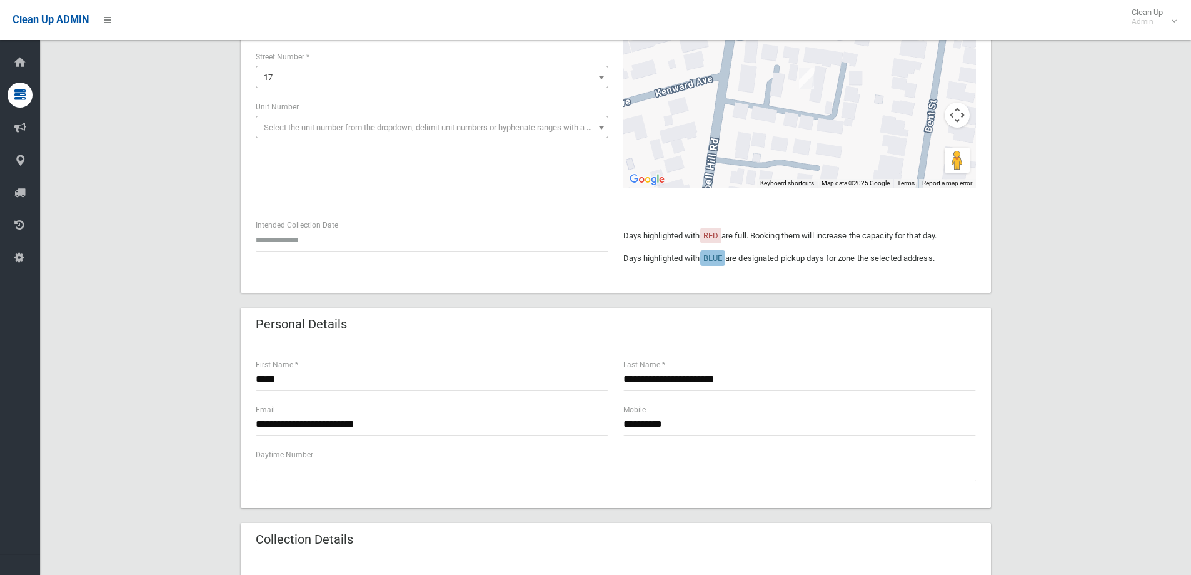
scroll to position [0, 0]
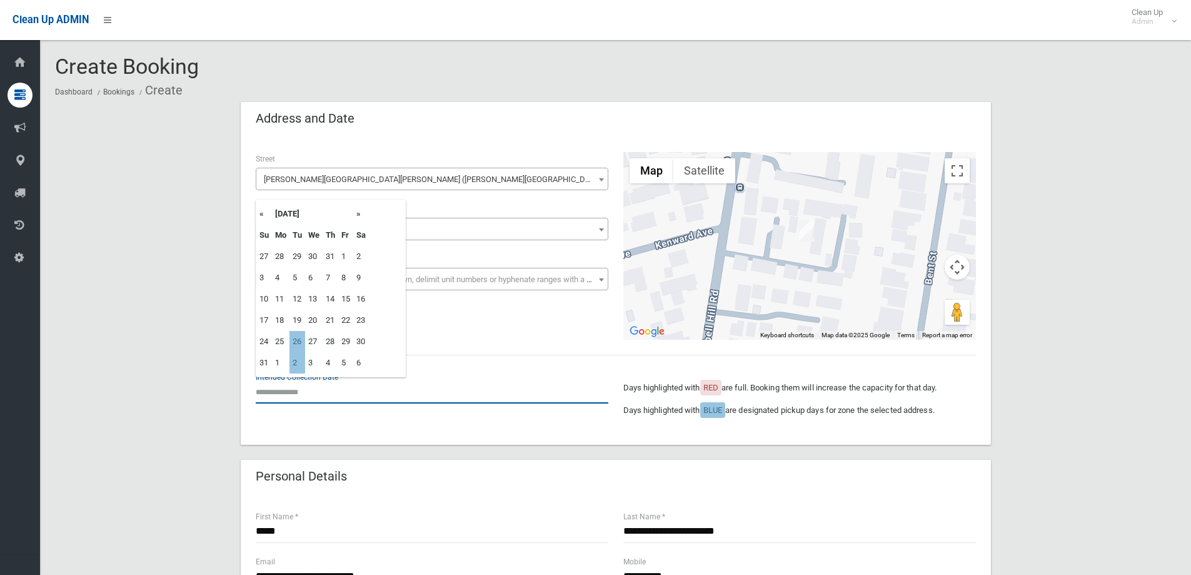
click at [316, 399] on input "text" at bounding box center [432, 391] width 353 height 23
click at [301, 340] on td "26" at bounding box center [298, 341] width 16 height 21
type input "**********"
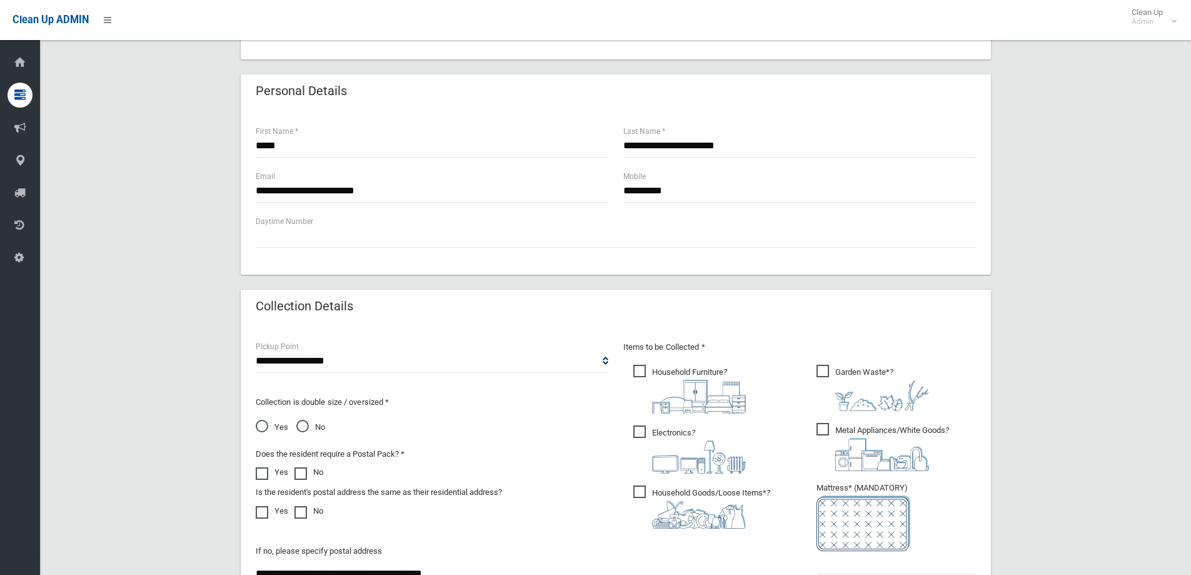
scroll to position [563, 0]
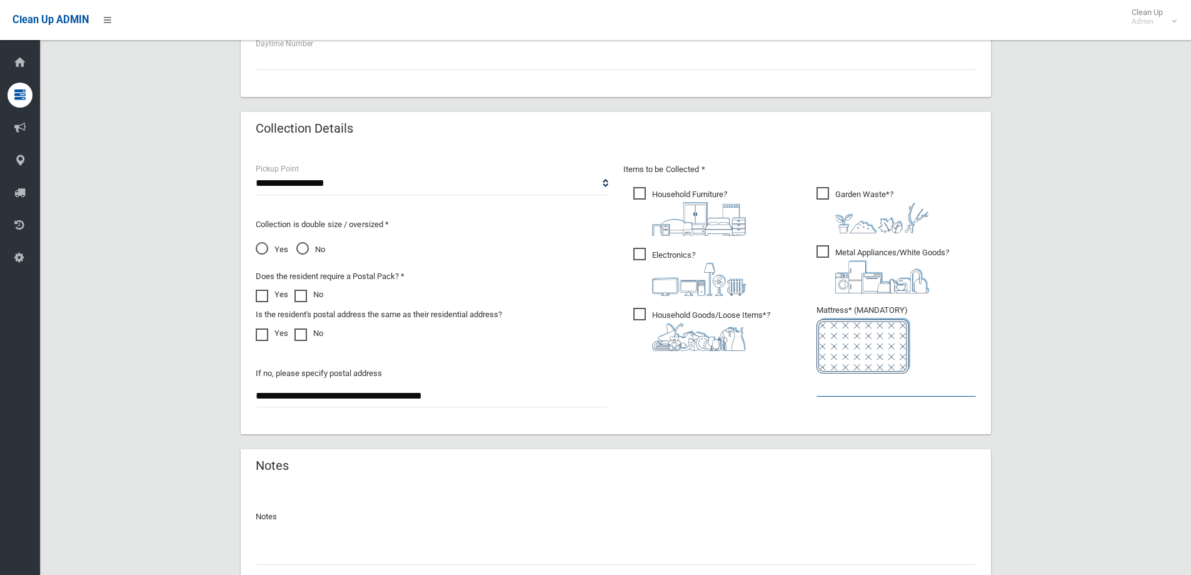
click at [878, 380] on input "text" at bounding box center [896, 384] width 159 height 23
type input "*"
click at [821, 189] on span "Garden Waste* ?" at bounding box center [873, 210] width 113 height 46
click at [1020, 242] on div "**********" at bounding box center [615, 84] width 1121 height 1091
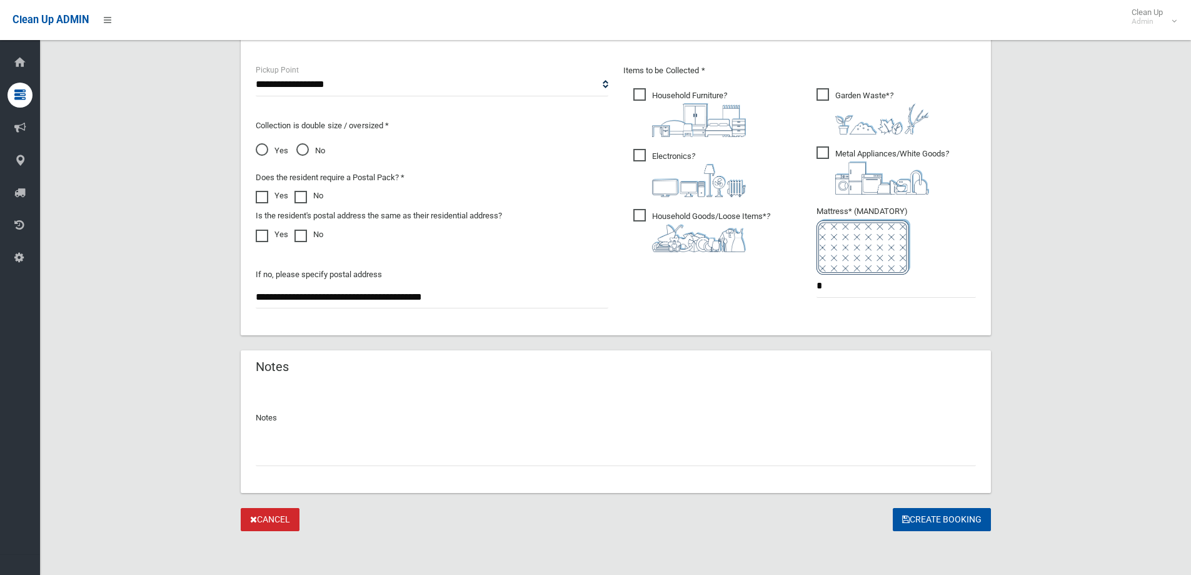
scroll to position [663, 0]
click at [938, 523] on button "Create Booking" at bounding box center [942, 518] width 98 height 23
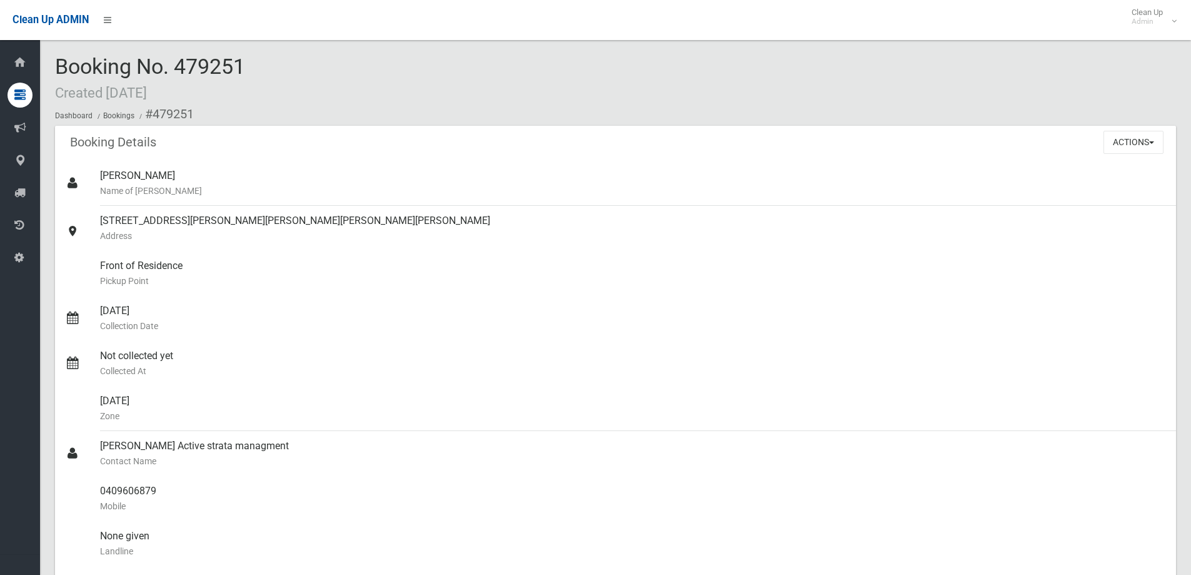
drag, startPoint x: 193, startPoint y: 66, endPoint x: 59, endPoint y: 67, distance: 134.5
click at [59, 67] on div "Booking No. 479251 Created [DATE] Dashboard Bookings #479251" at bounding box center [615, 90] width 1121 height 71
click at [288, 80] on div "Booking No. 479251 Created [DATE] Dashboard Bookings #479251" at bounding box center [615, 90] width 1121 height 71
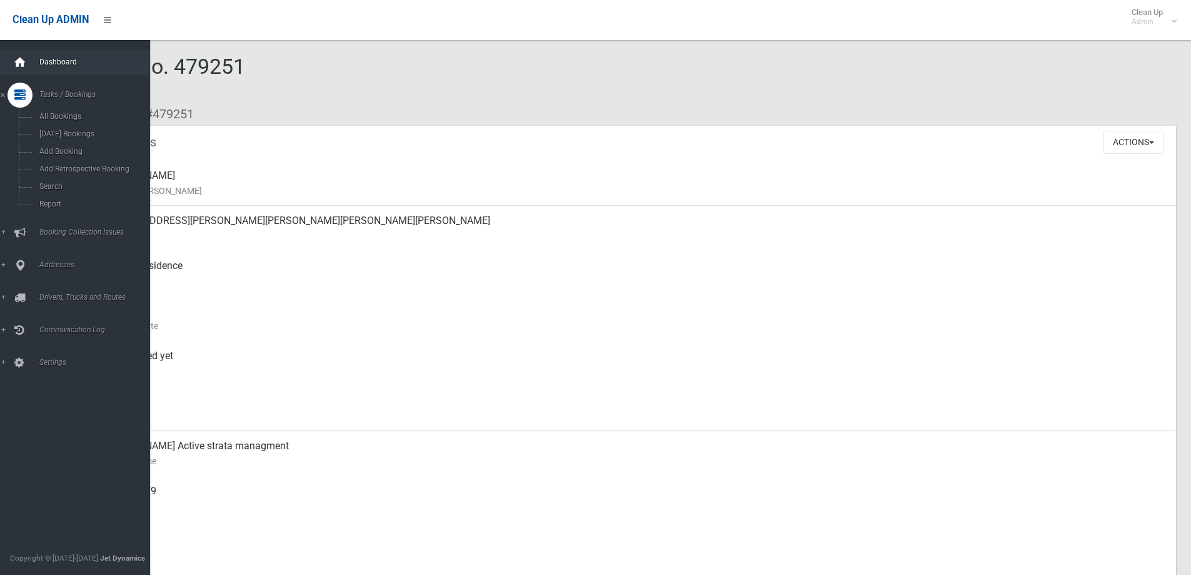
click at [28, 54] on div at bounding box center [20, 62] width 25 height 25
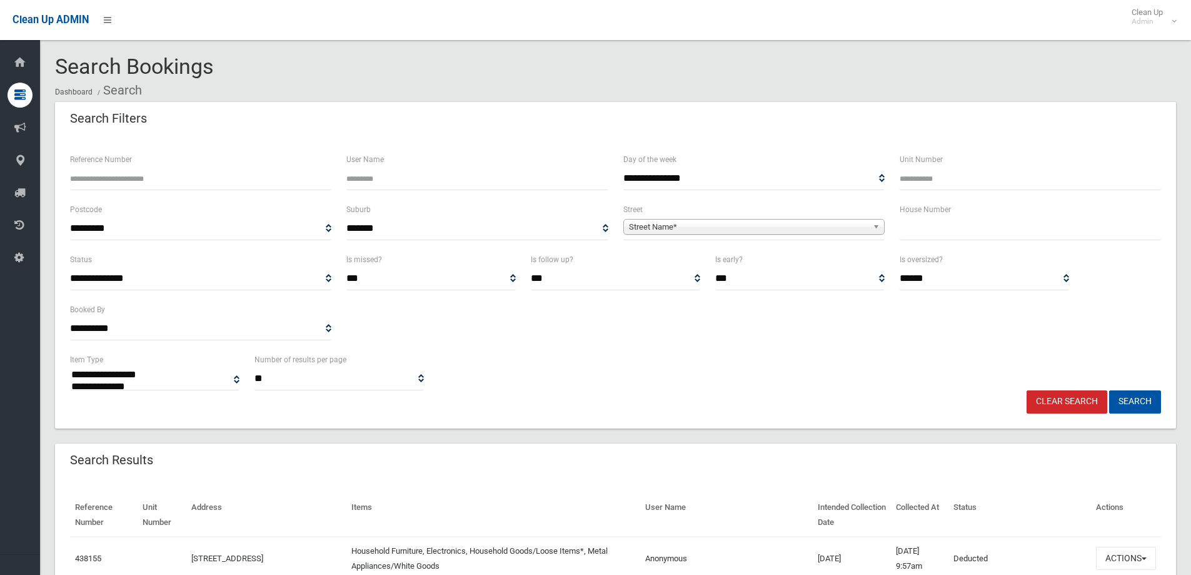
select select
type input "**"
drag, startPoint x: 759, startPoint y: 210, endPoint x: 745, endPoint y: 233, distance: 26.6
click at [755, 215] on div "**********" at bounding box center [754, 221] width 261 height 38
click at [745, 233] on span "Street Name*" at bounding box center [748, 227] width 239 height 15
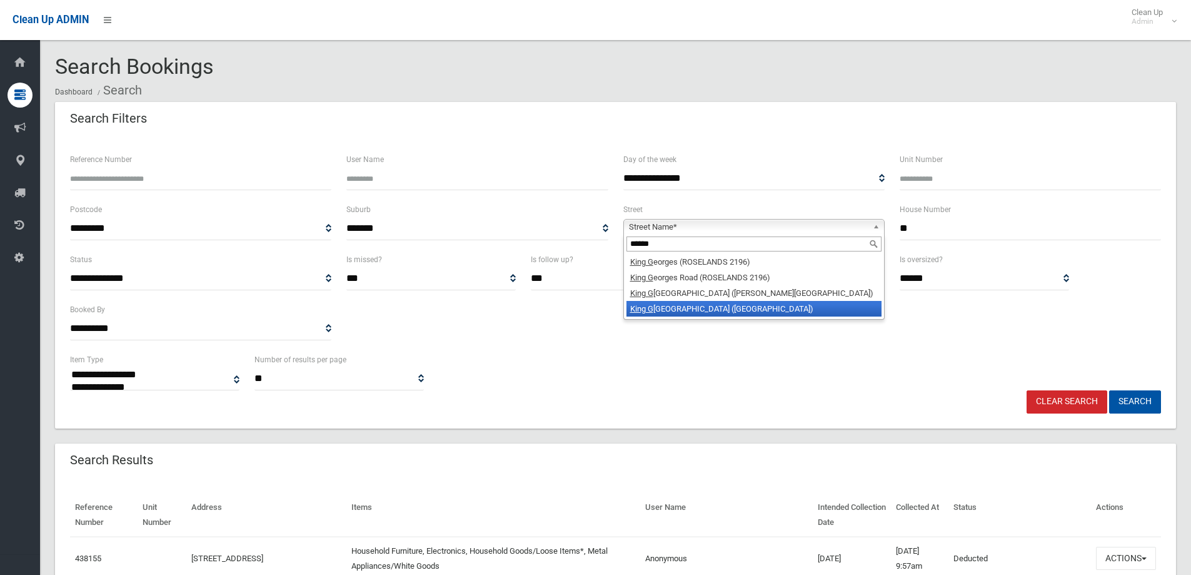
type input "******"
click at [725, 312] on li "King G eorges Road (WILEY PARK 2195)" at bounding box center [754, 309] width 255 height 16
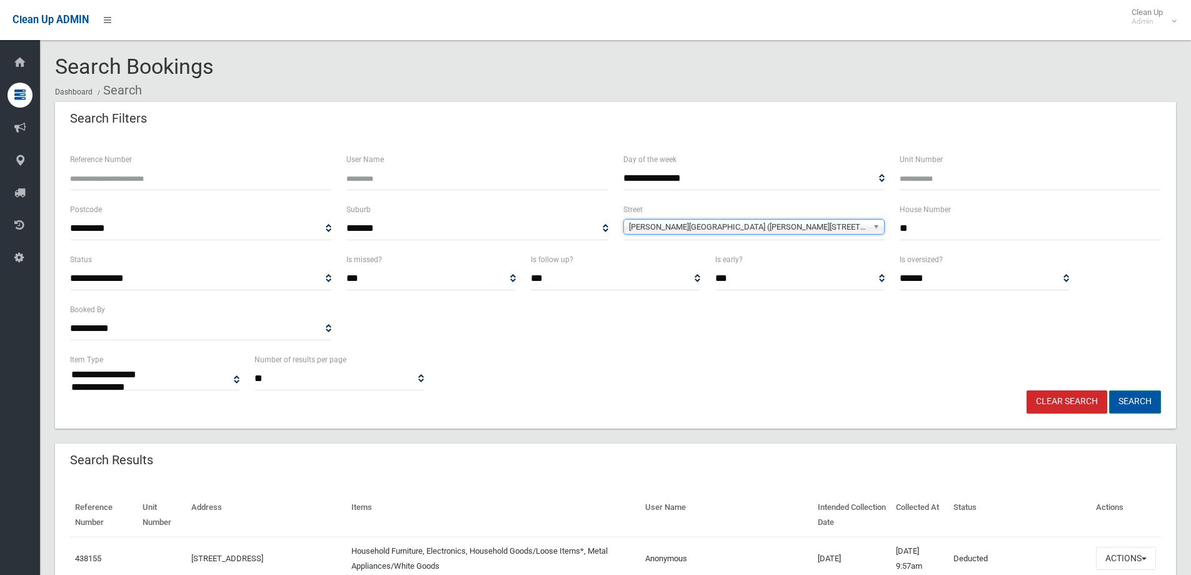
click at [1116, 403] on button "Search" at bounding box center [1135, 401] width 52 height 23
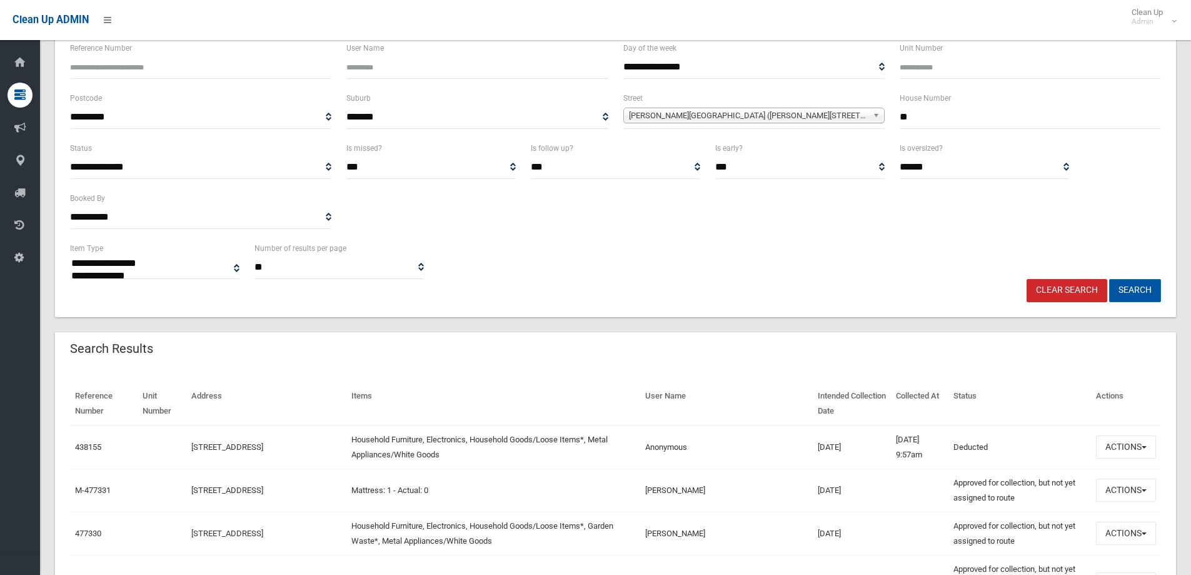
scroll to position [125, 0]
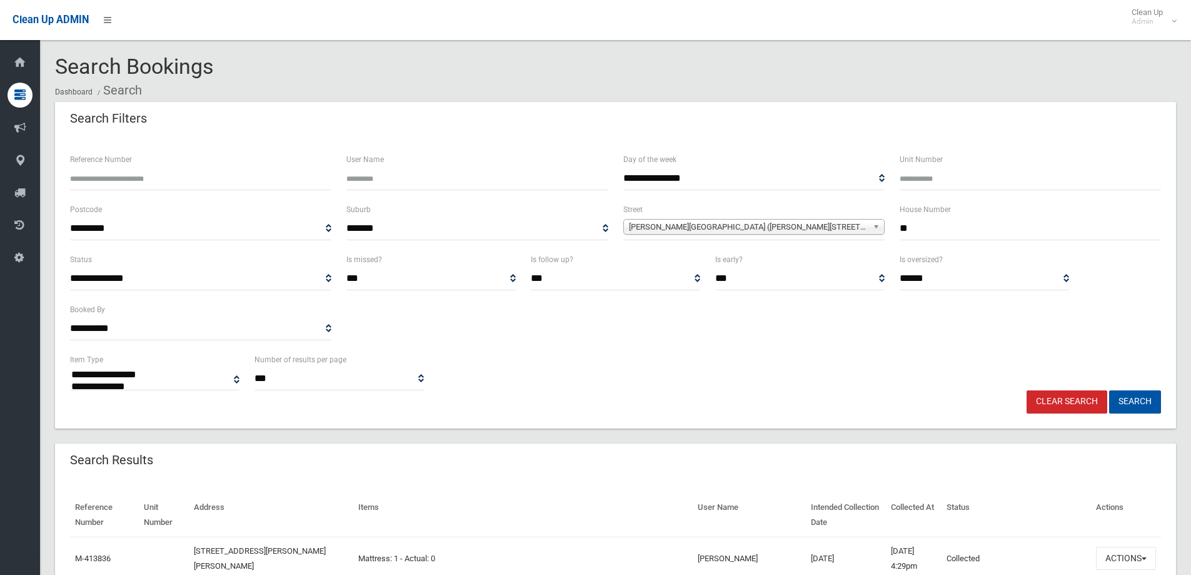
select select
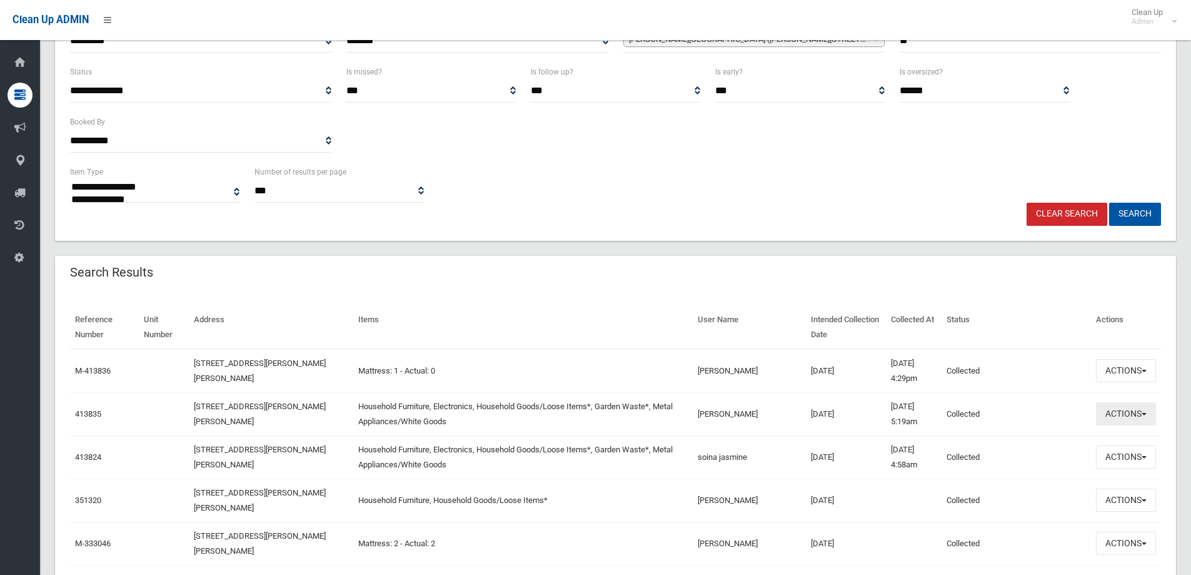
click at [1107, 421] on button "Actions" at bounding box center [1126, 413] width 60 height 23
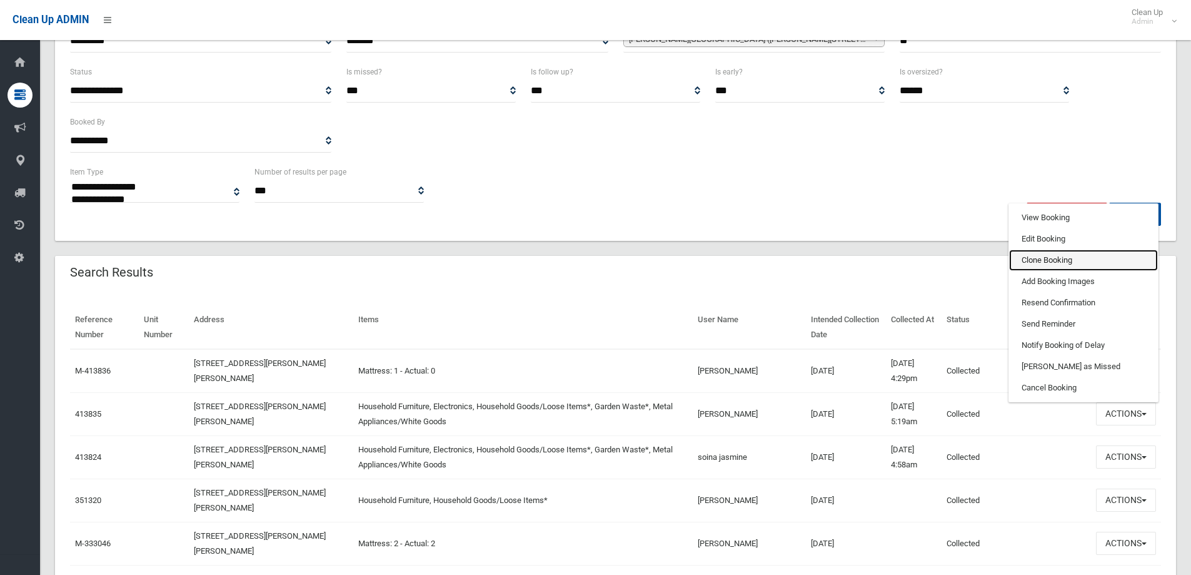
click at [1048, 265] on link "Clone Booking" at bounding box center [1083, 260] width 149 height 21
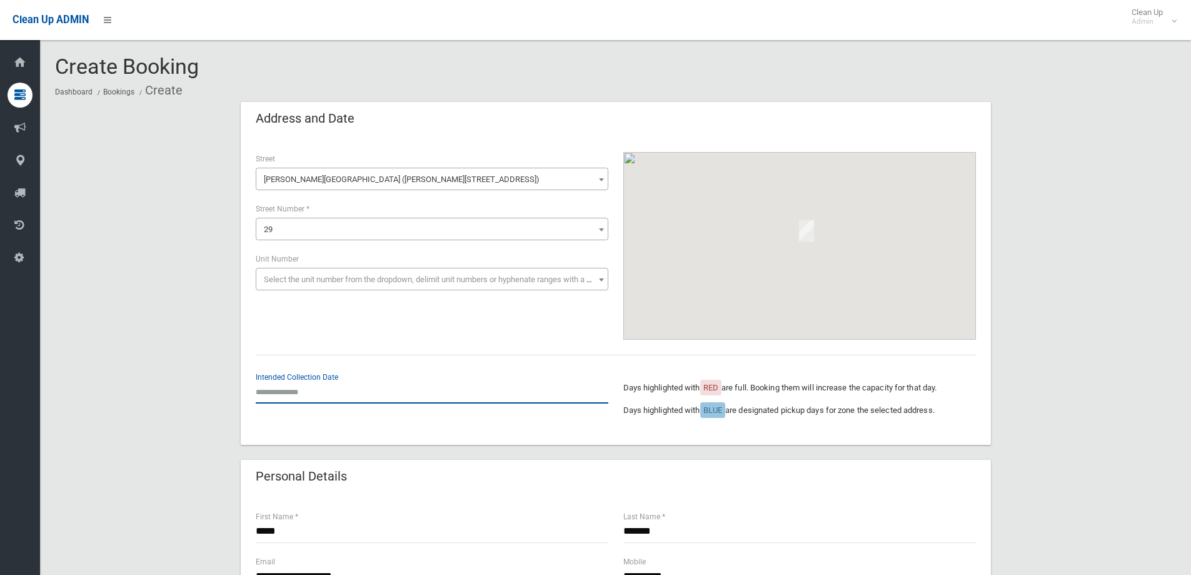
click at [288, 399] on input "text" at bounding box center [432, 391] width 353 height 23
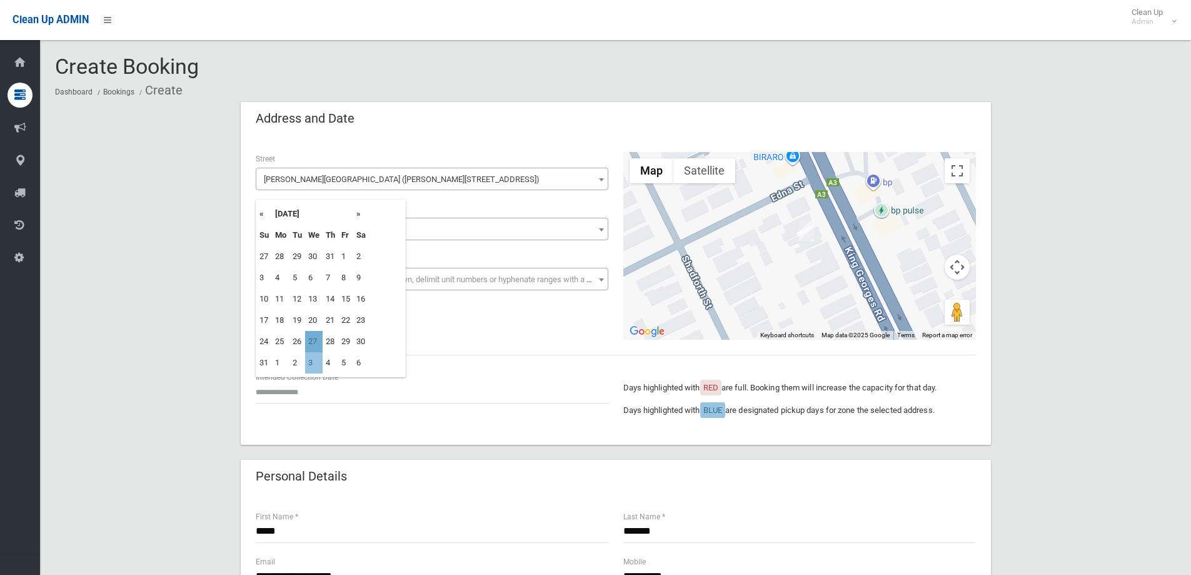
click at [313, 346] on td "27" at bounding box center [314, 341] width 18 height 21
type input "**********"
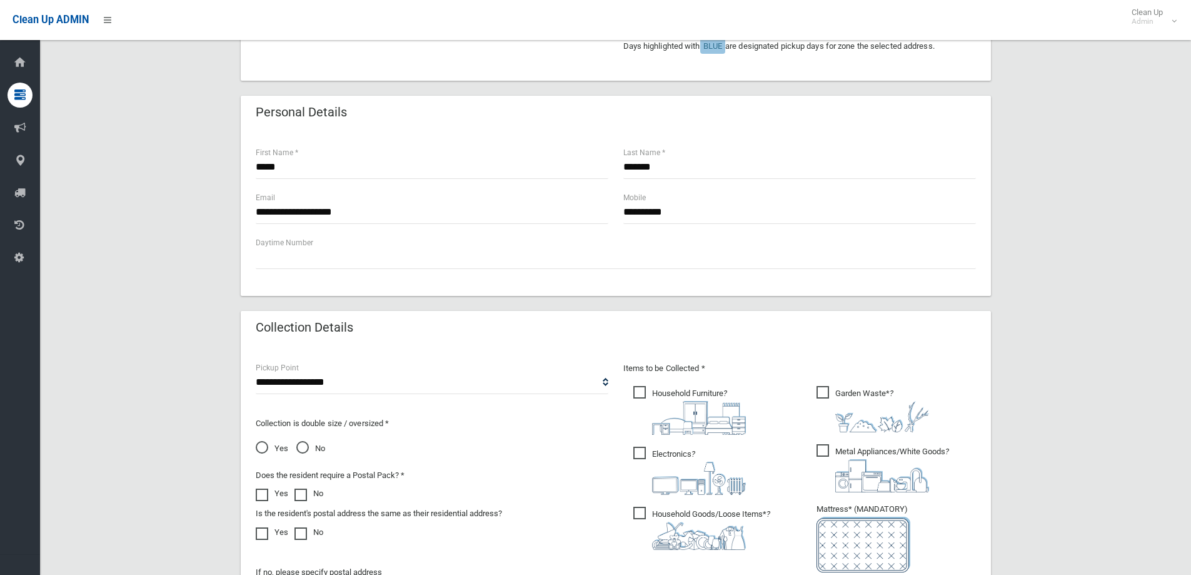
scroll to position [375, 0]
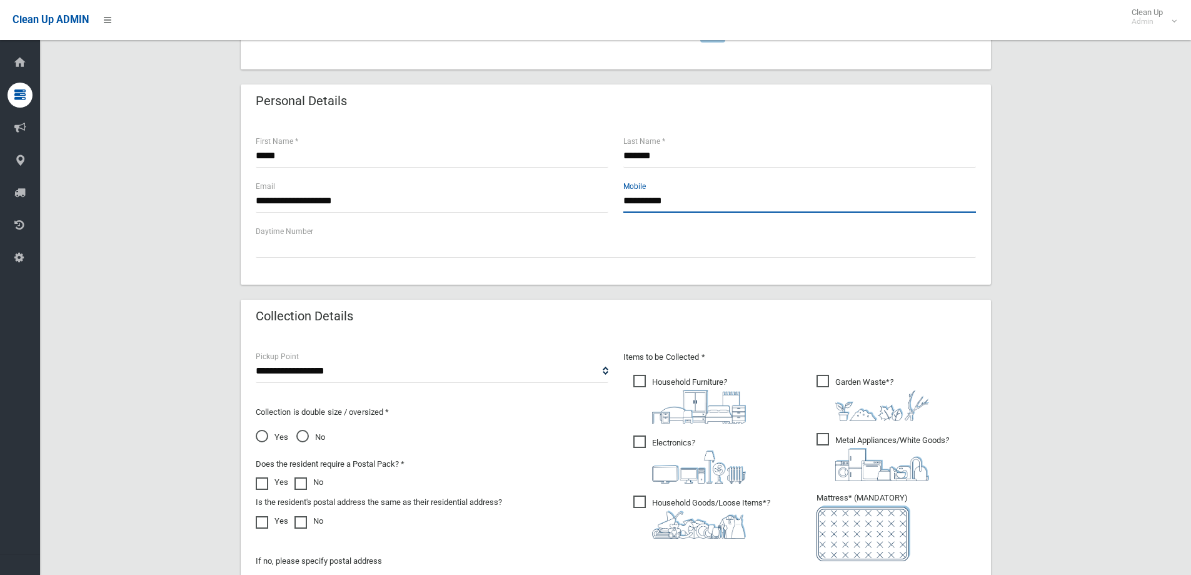
drag, startPoint x: 735, startPoint y: 204, endPoint x: 602, endPoint y: 189, distance: 134.0
click at [602, 189] on div "**********" at bounding box center [615, 201] width 735 height 45
click at [1044, 200] on div "**********" at bounding box center [615, 272] width 1121 height 1091
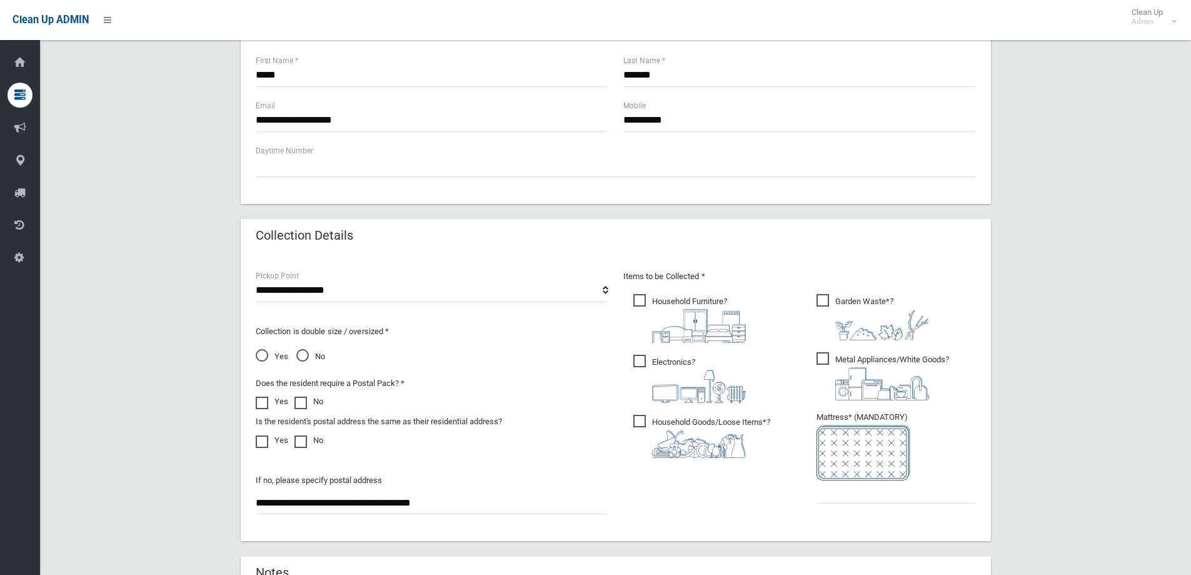
scroll to position [563, 0]
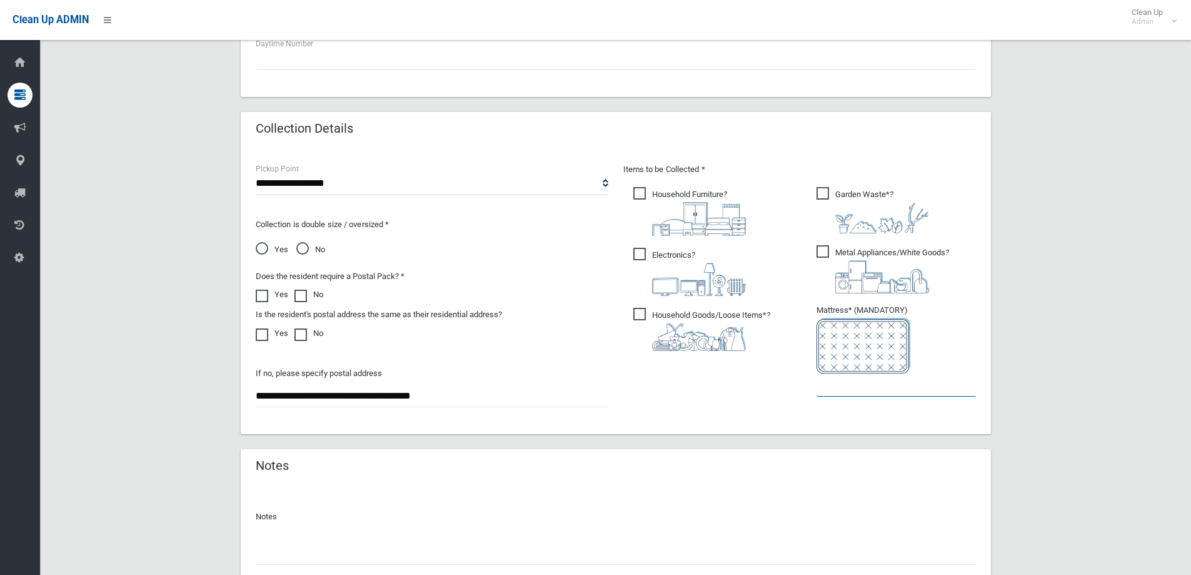
click at [872, 388] on input "text" at bounding box center [896, 384] width 159 height 23
drag, startPoint x: 894, startPoint y: 389, endPoint x: 812, endPoint y: 373, distance: 82.9
click at [885, 385] on input "*" at bounding box center [896, 384] width 159 height 23
drag, startPoint x: 837, startPoint y: 388, endPoint x: 801, endPoint y: 382, distance: 36.1
click at [801, 382] on div "Items to be Collected * Household Furniture ? *" at bounding box center [800, 287] width 368 height 251
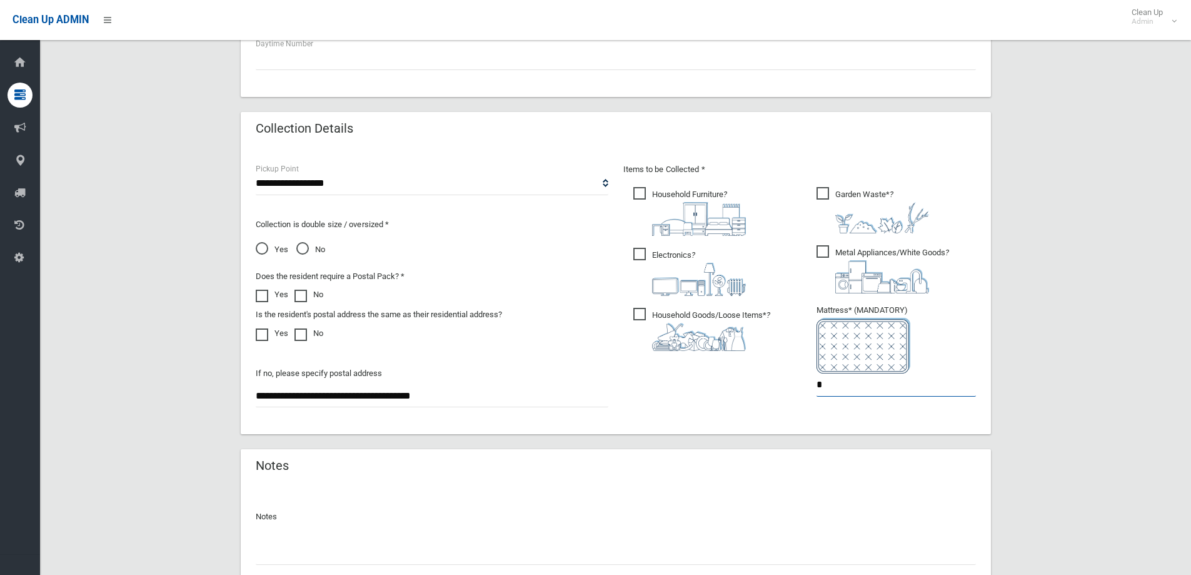
type input "*"
click at [313, 251] on span "No" at bounding box center [310, 249] width 29 height 15
click at [1068, 247] on div "**********" at bounding box center [615, 84] width 1121 height 1091
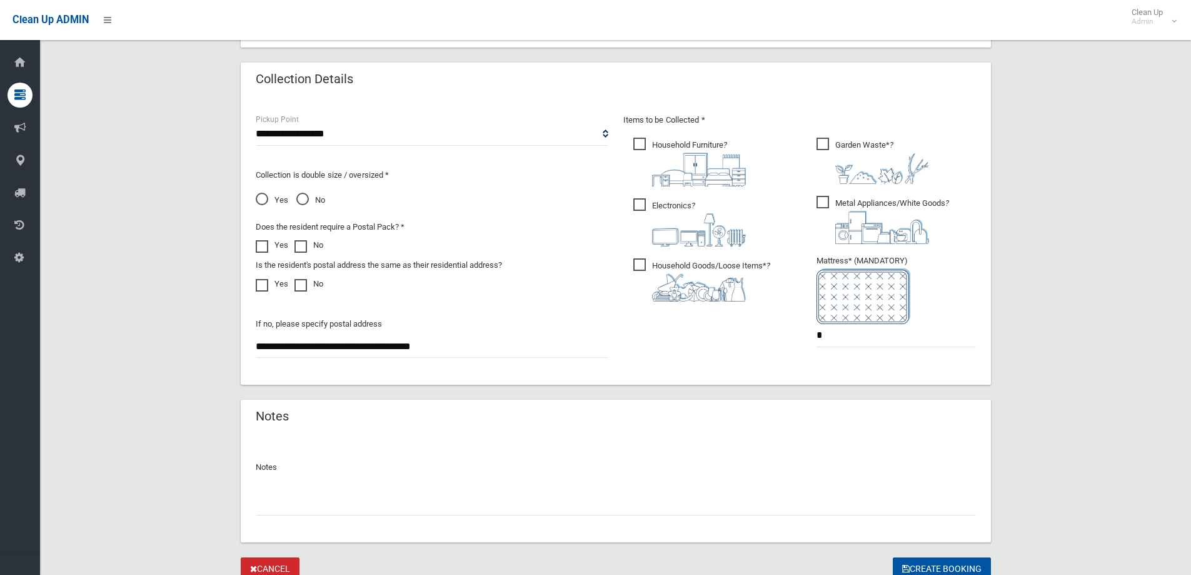
scroll to position [663, 0]
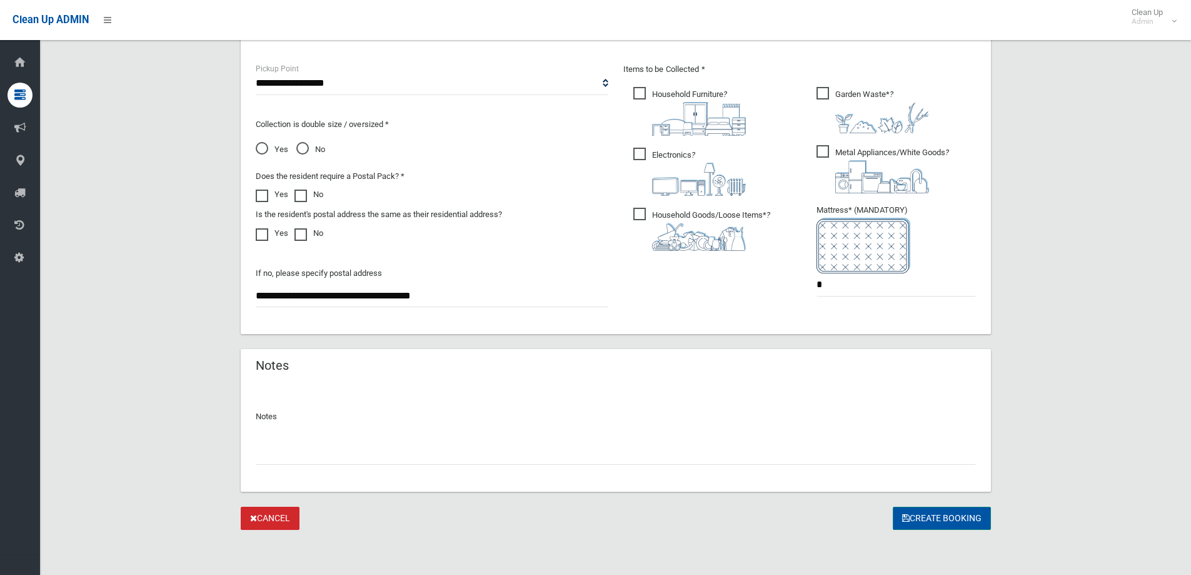
click at [946, 529] on button "Create Booking" at bounding box center [942, 518] width 98 height 23
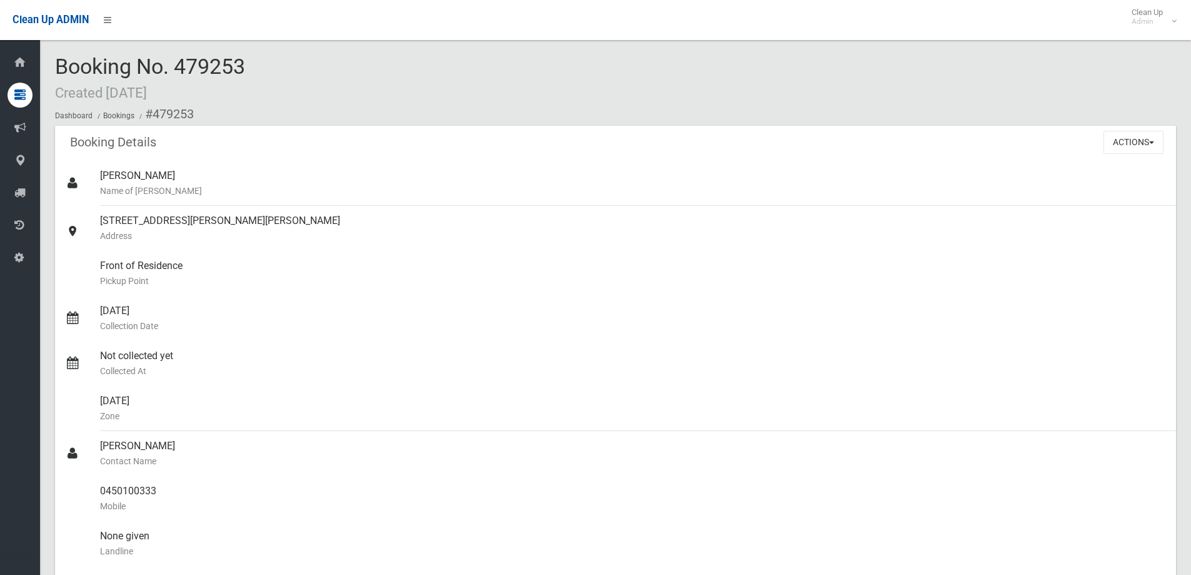
drag, startPoint x: 268, startPoint y: 68, endPoint x: 54, endPoint y: 73, distance: 214.0
click at [54, 73] on section "Booking No. 479253 Created [DATE] Dashboard Bookings #479253 Booking Details Ac…" at bounding box center [615, 517] width 1151 height 925
click at [330, 73] on div "Booking No. 479253 Created [DATE] Dashboard Bookings #479253" at bounding box center [615, 90] width 1121 height 71
drag, startPoint x: 274, startPoint y: 67, endPoint x: 54, endPoint y: 59, distance: 220.3
click at [54, 59] on section "Booking No. 479253 Created [DATE] Dashboard Bookings #479253 Booking Details Ac…" at bounding box center [615, 517] width 1151 height 925
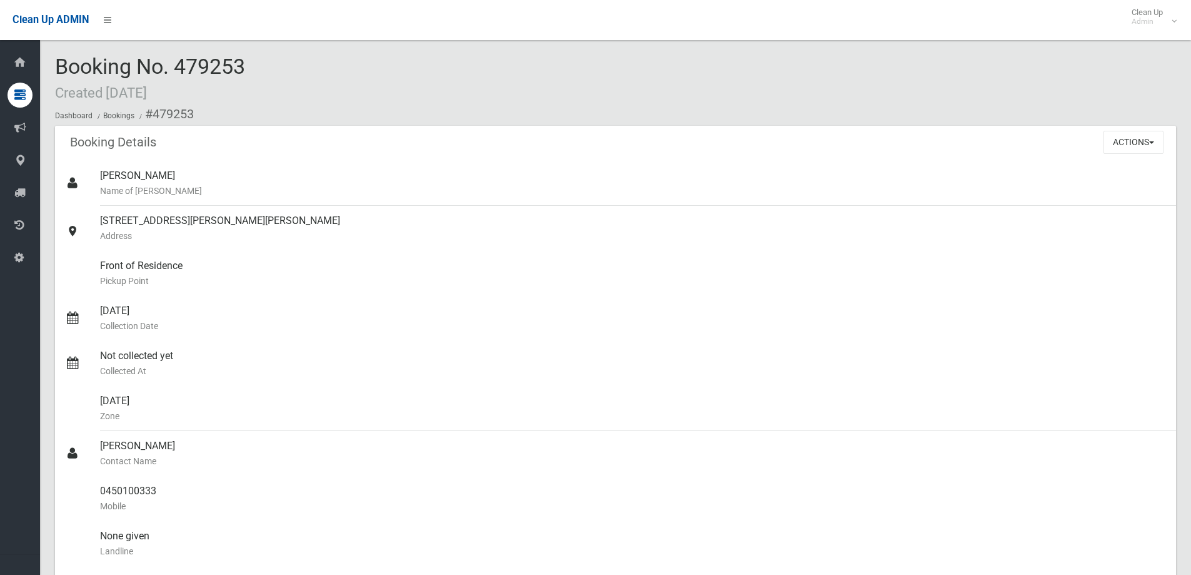
click at [243, 57] on span "Booking No. 479253 Created 15/08/2025" at bounding box center [150, 78] width 190 height 49
click at [244, 57] on span "Booking No. 479253 Created 15/08/2025" at bounding box center [150, 78] width 190 height 49
click at [271, 54] on div "Booking No. 479253 Created 15/08/2025 Dashboard Bookings #479253 Booking Detail…" at bounding box center [615, 497] width 1151 height 965
click at [1153, 148] on button "Actions" at bounding box center [1134, 142] width 60 height 23
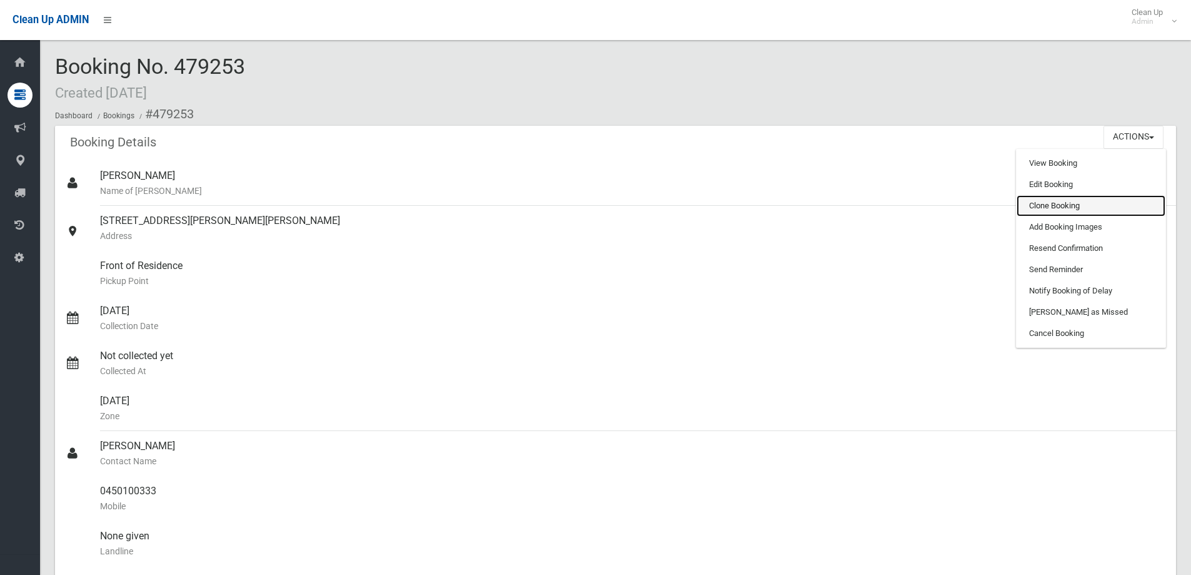
click at [1042, 210] on link "Clone Booking" at bounding box center [1091, 205] width 149 height 21
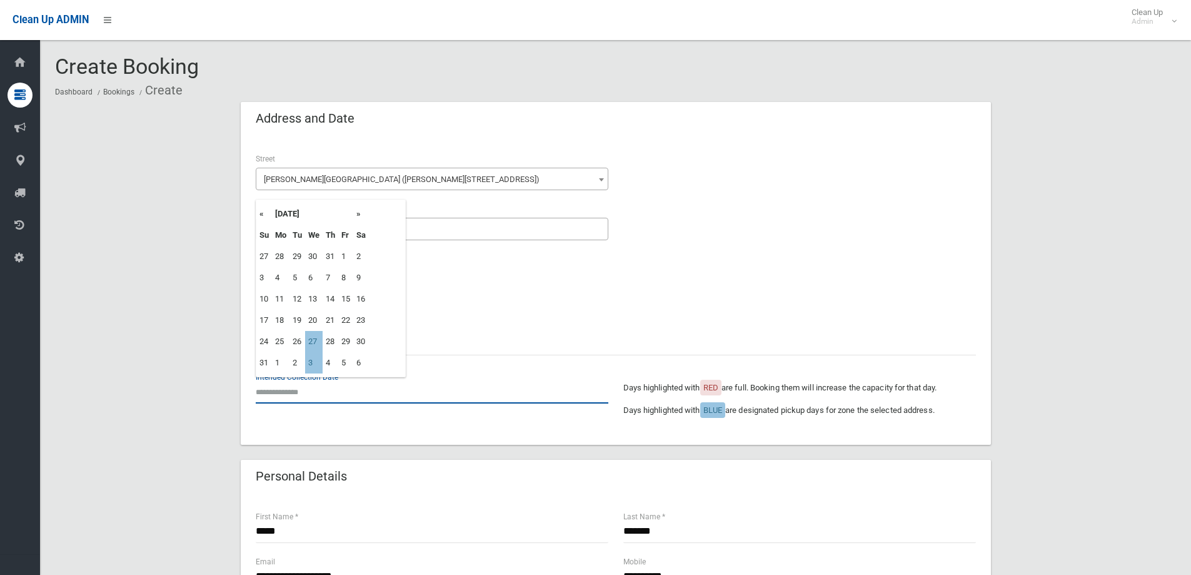
click at [310, 398] on input "text" at bounding box center [432, 391] width 353 height 23
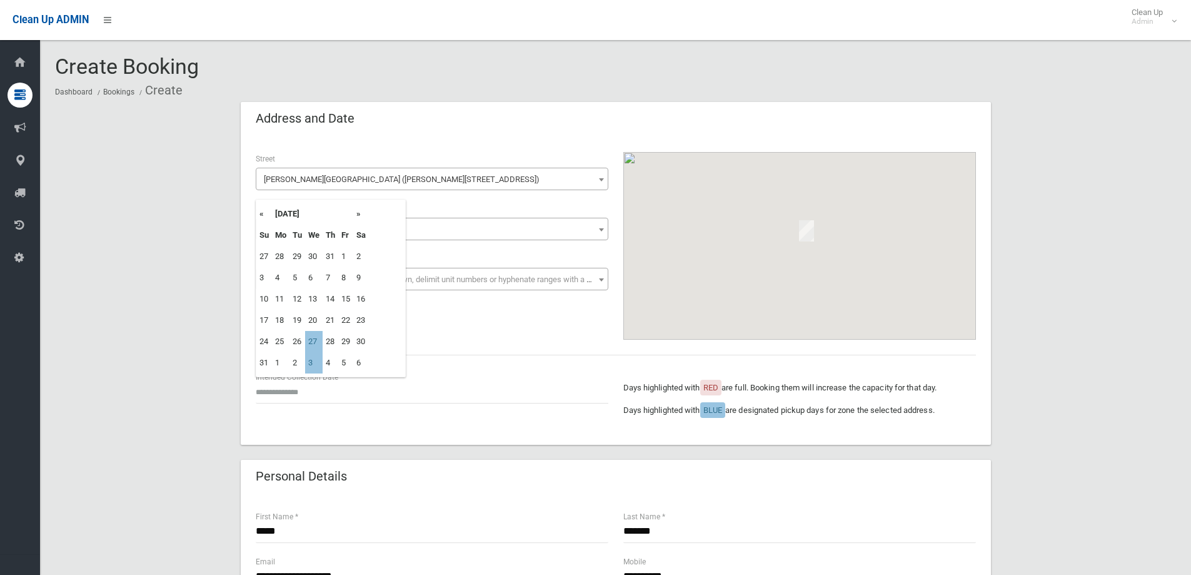
click at [360, 213] on th "»" at bounding box center [361, 213] width 16 height 21
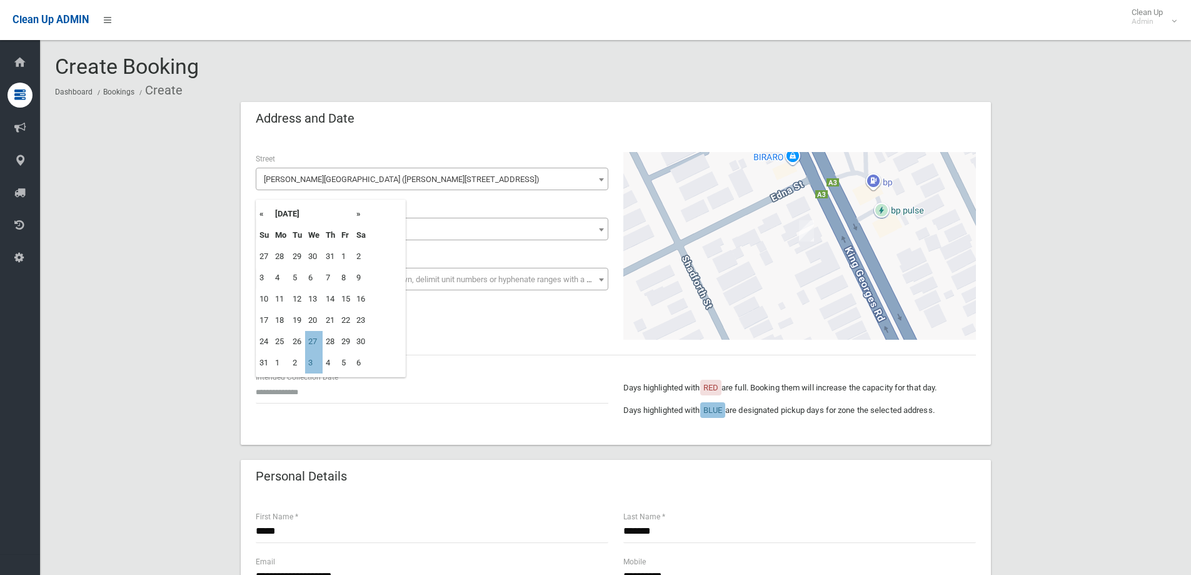
click at [360, 213] on th "»" at bounding box center [361, 213] width 16 height 21
click at [365, 218] on th "»" at bounding box center [361, 213] width 16 height 21
click at [363, 218] on th "»" at bounding box center [361, 213] width 16 height 21
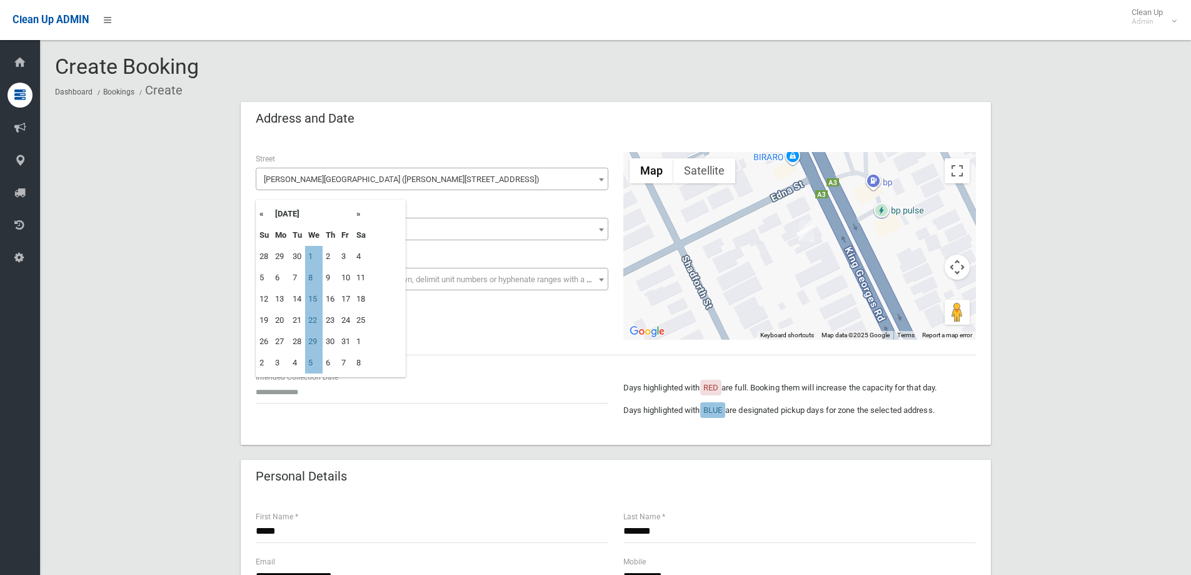
click at [363, 218] on th "»" at bounding box center [361, 213] width 16 height 21
click at [318, 298] on td "17" at bounding box center [314, 298] width 18 height 21
type input "**********"
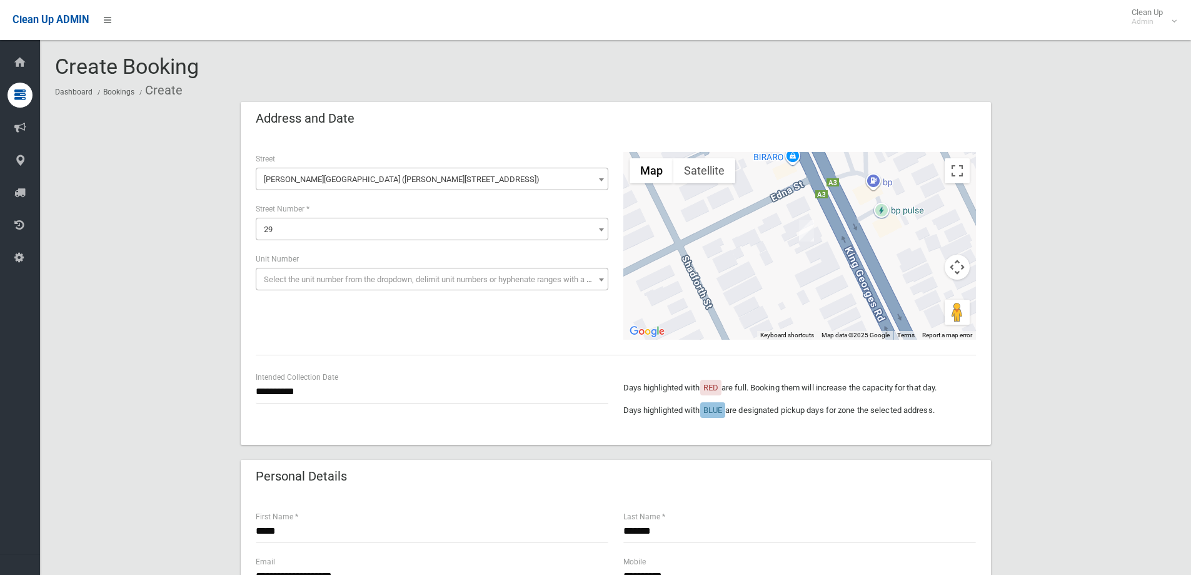
scroll to position [500, 0]
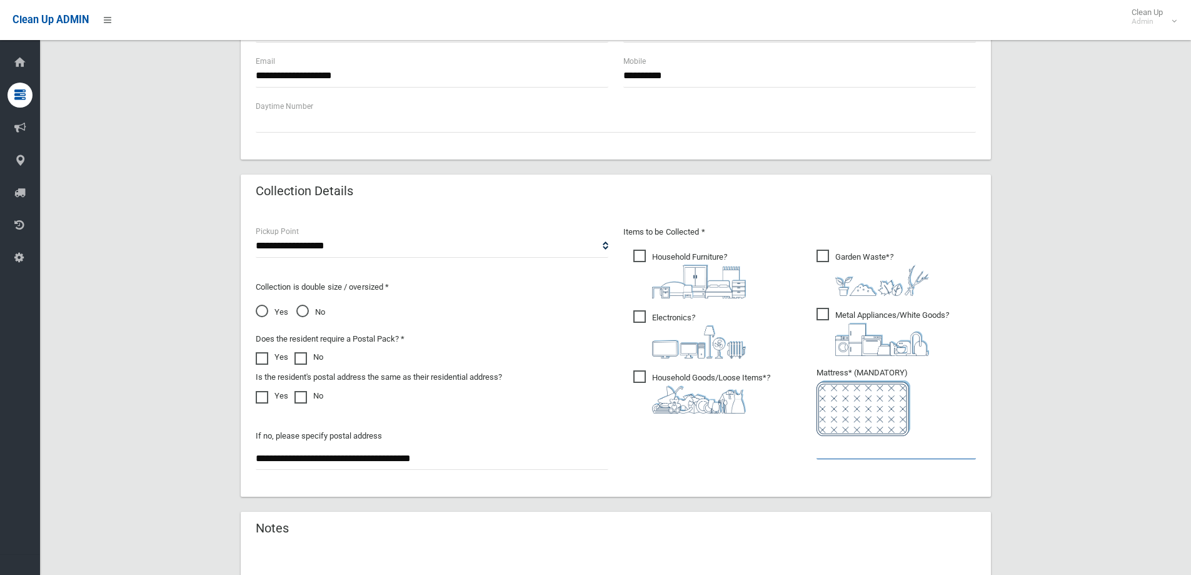
click at [912, 448] on input "text" at bounding box center [896, 447] width 159 height 23
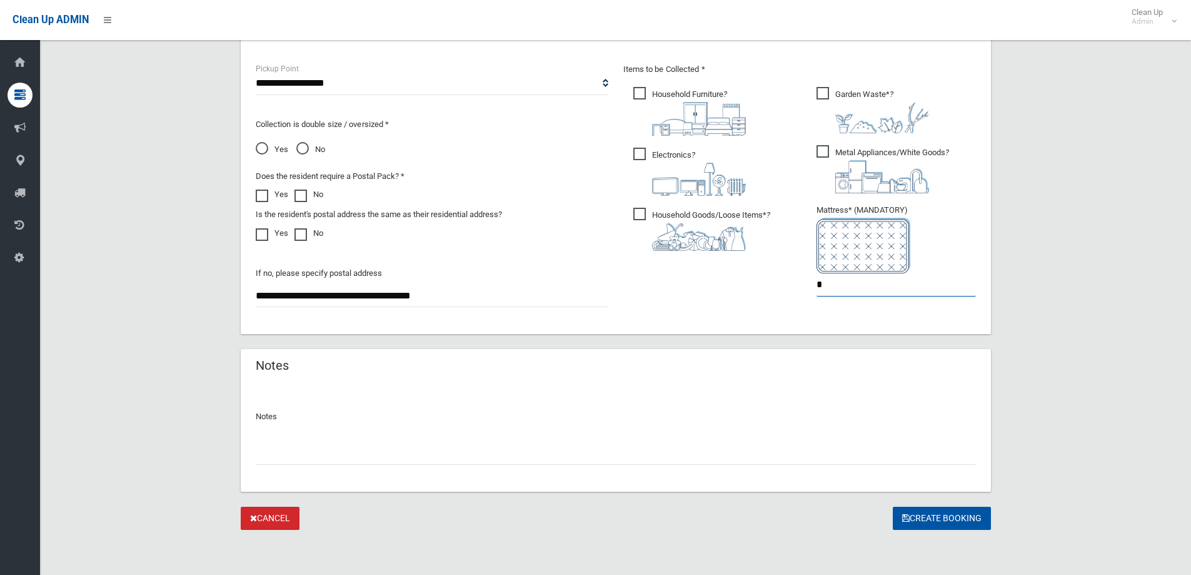
type input "*"
click at [959, 523] on button "Create Booking" at bounding box center [942, 518] width 98 height 23
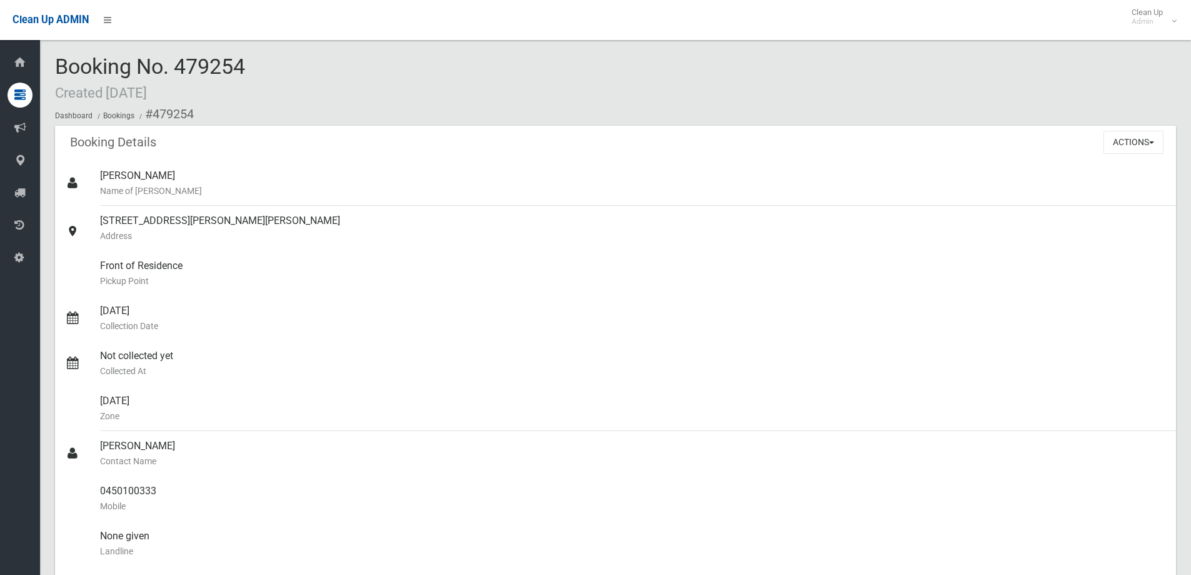
drag, startPoint x: 256, startPoint y: 68, endPoint x: 179, endPoint y: 69, distance: 77.6
click at [179, 69] on div "Booking No. 479254 Created [DATE] Dashboard Bookings #479254" at bounding box center [615, 90] width 1121 height 71
drag, startPoint x: 278, startPoint y: 219, endPoint x: 104, endPoint y: 209, distance: 174.2
click at [109, 210] on div "[STREET_ADDRESS][PERSON_NAME][PERSON_NAME] Address" at bounding box center [633, 228] width 1066 height 45
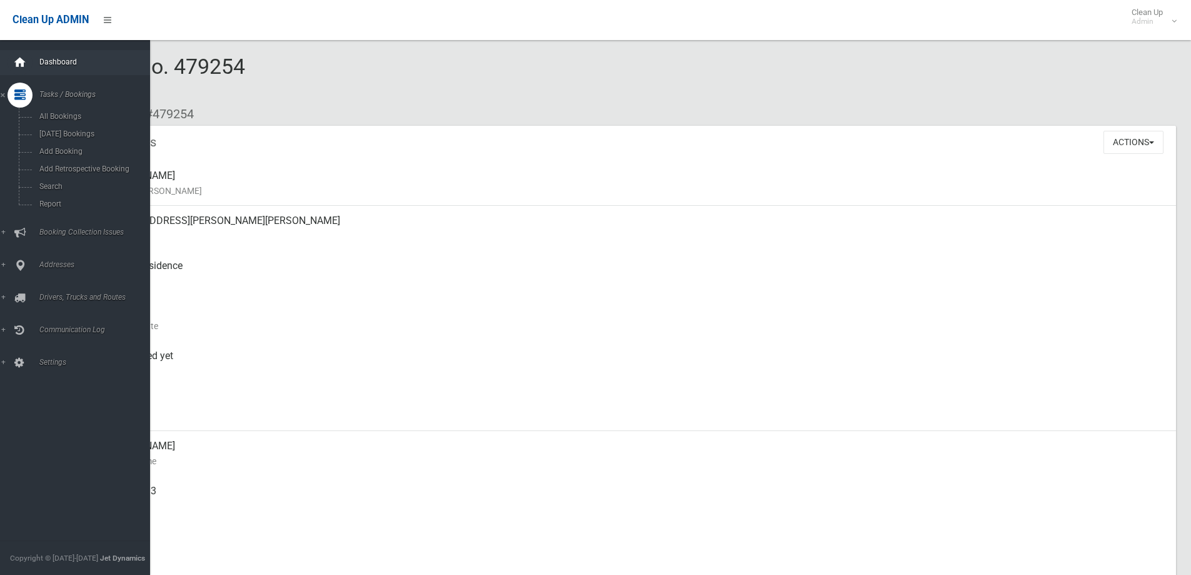
click at [26, 63] on icon at bounding box center [20, 62] width 14 height 25
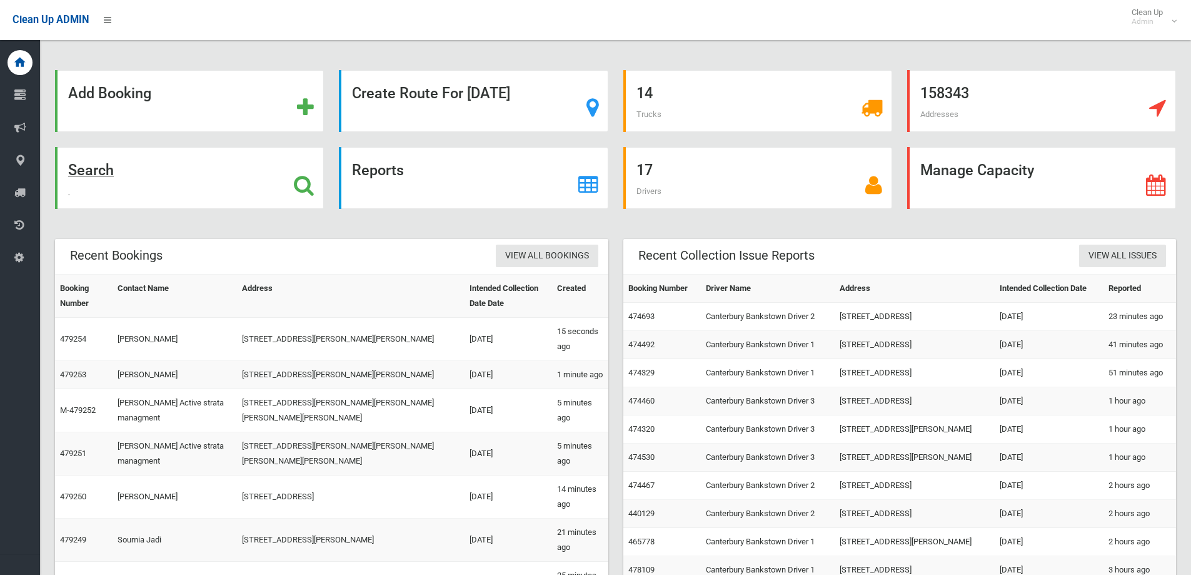
click at [169, 184] on div "Search" at bounding box center [189, 178] width 269 height 62
click at [227, 14] on div "Clean Up ADMIN Clean Up Admin Logout" at bounding box center [595, 20] width 1191 height 40
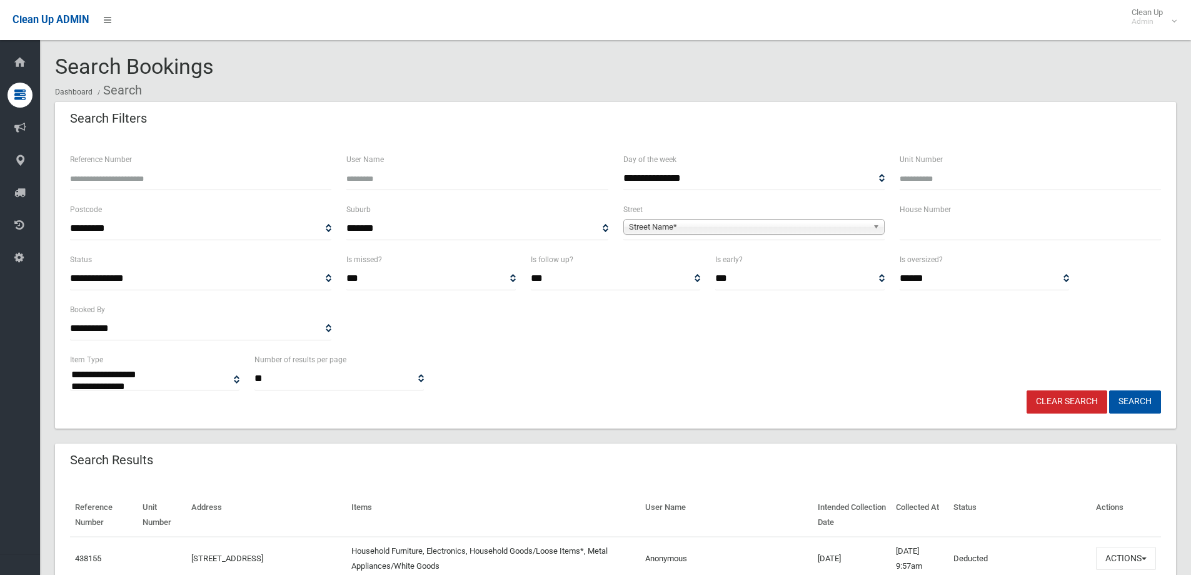
select select
